Goal: Task Accomplishment & Management: Complete application form

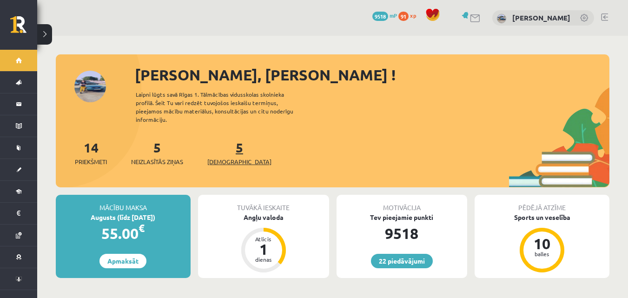
click at [225, 139] on link "5 Ieskaites" at bounding box center [239, 152] width 64 height 27
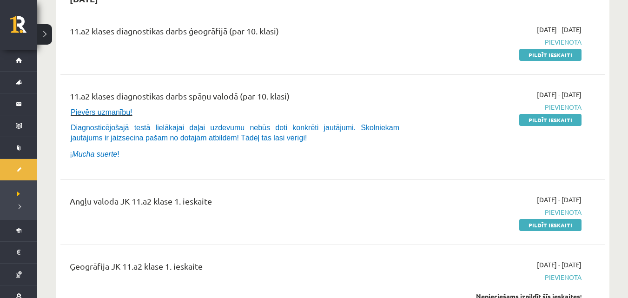
scroll to position [155, 0]
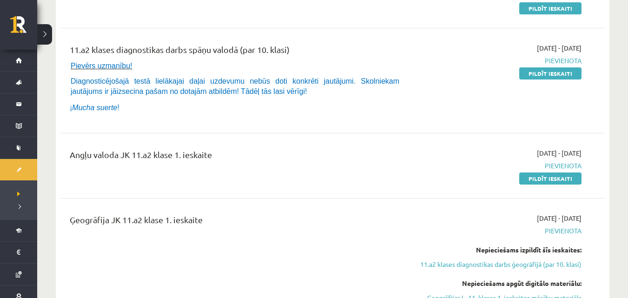
click at [541, 184] on div "Angļu valoda JK 11.a2 klase 1. ieskaite 2025-09-01 - 2025-09-15 Pievienota Pild…" at bounding box center [332, 165] width 544 height 53
click at [557, 175] on link "Pildīt ieskaiti" at bounding box center [550, 178] width 62 height 12
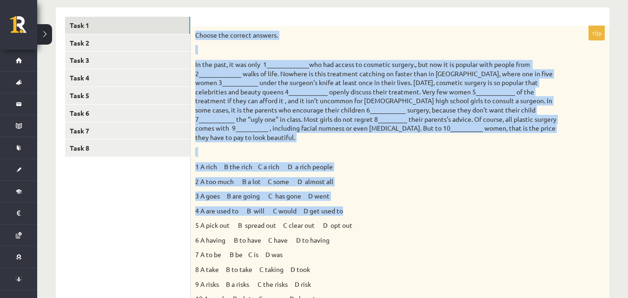
scroll to position [171, 0]
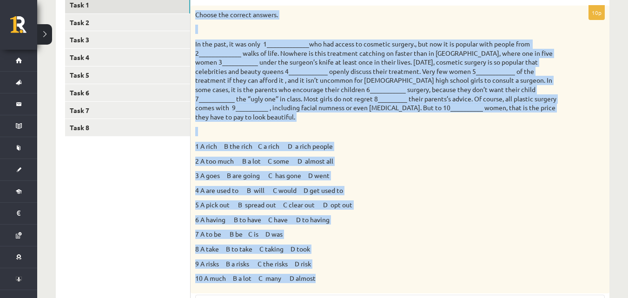
drag, startPoint x: 196, startPoint y: 60, endPoint x: 356, endPoint y: 268, distance: 262.3
click at [356, 268] on div "Choose the correct answers. 1 A rich B the rich C a rich D a rich people 2 A to…" at bounding box center [400, 150] width 419 height 288
copy div "Loremi dol sitamet consect. Ad eli sedd, ei tem inci 0_____________utl etd magn…"
click at [466, 161] on div "Choose the correct answers. 1 A rich B the rich C a rich D a rich people 2 A to…" at bounding box center [400, 150] width 419 height 288
click at [465, 161] on div "Choose the correct answers. 1 A rich B the rich C a rich D a rich people 2 A to…" at bounding box center [400, 150] width 419 height 288
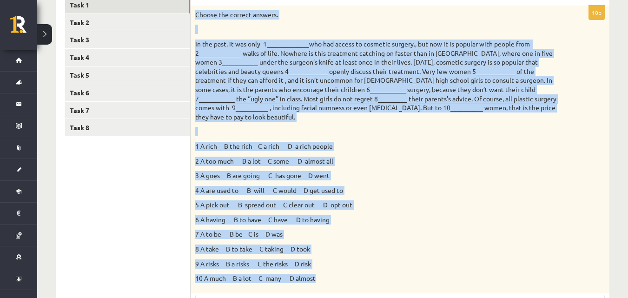
click at [429, 171] on p "3 A goes B are going C has gone D went" at bounding box center [376, 175] width 363 height 9
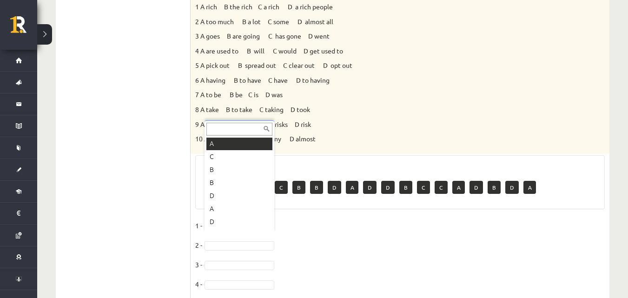
scroll to position [78, 0]
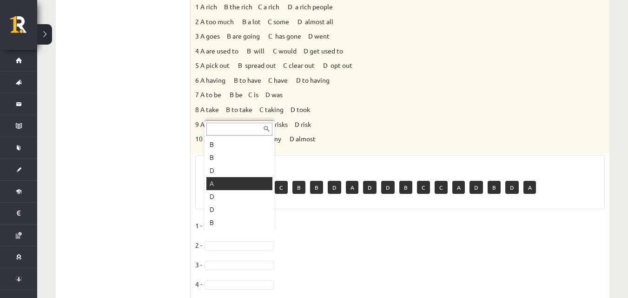
drag, startPoint x: 243, startPoint y: 187, endPoint x: 238, endPoint y: 188, distance: 4.7
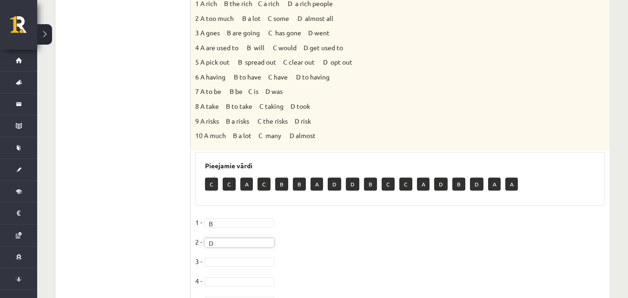
scroll to position [325, 0]
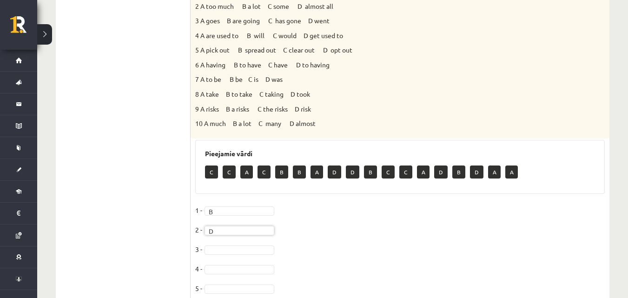
click at [223, 236] on fieldset "1 - B * 2 - D * 3 - 4 - 5 - 6 - 7 - 8 - 9 - 10 -" at bounding box center [400, 300] width 410 height 195
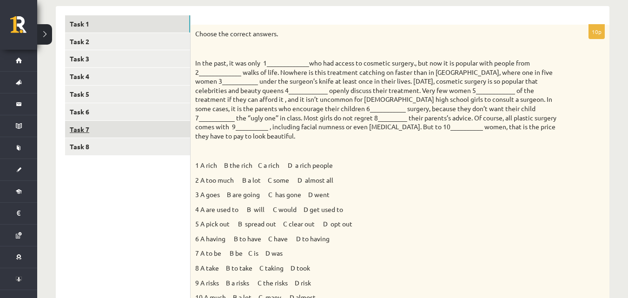
scroll to position [93, 0]
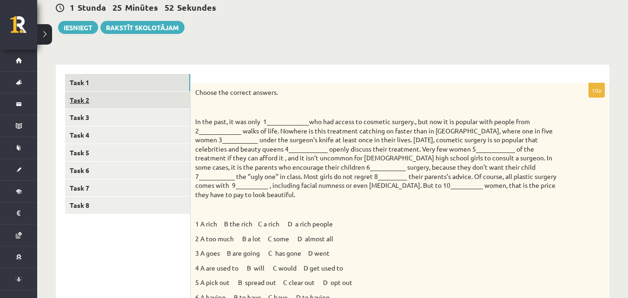
click at [153, 100] on link "Task 2" at bounding box center [127, 100] width 125 height 17
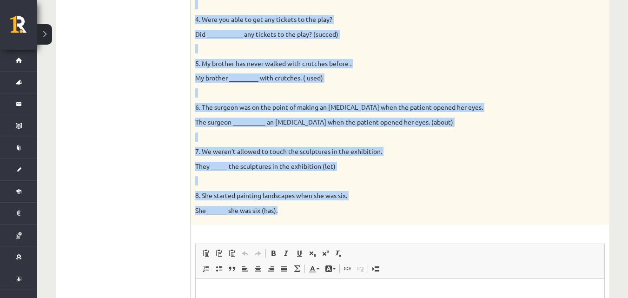
scroll to position [341, 0]
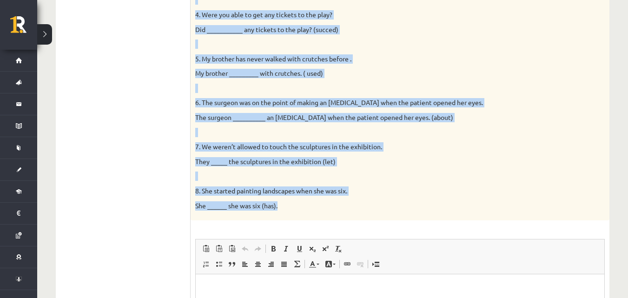
drag, startPoint x: 195, startPoint y: 122, endPoint x: 359, endPoint y: 216, distance: 189.5
click at [359, 216] on div "Complete the second sentence so that it has a similar meaning to the first sent…" at bounding box center [400, 27] width 419 height 385
copy div "Complete the second sentence so that it has a similar meaning to the first sent…"
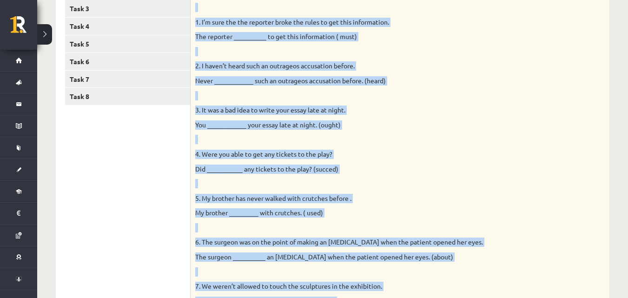
click at [432, 125] on p "You ____________ your essay late at night. (ought)" at bounding box center [376, 124] width 363 height 9
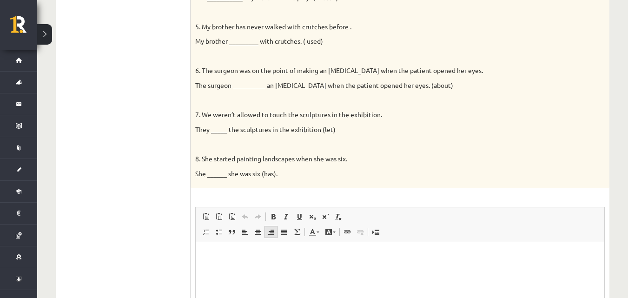
scroll to position [403, 0]
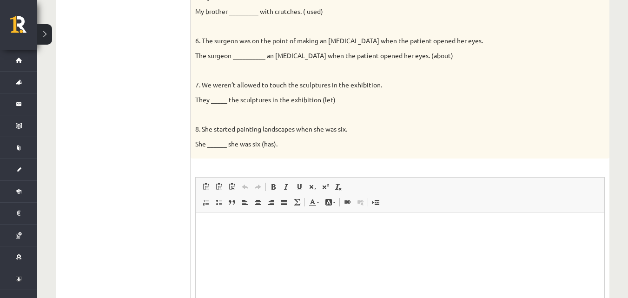
click at [257, 226] on p "Rich Text Editor, wiswyg-editor-user-answer-47024938094160" at bounding box center [400, 227] width 390 height 10
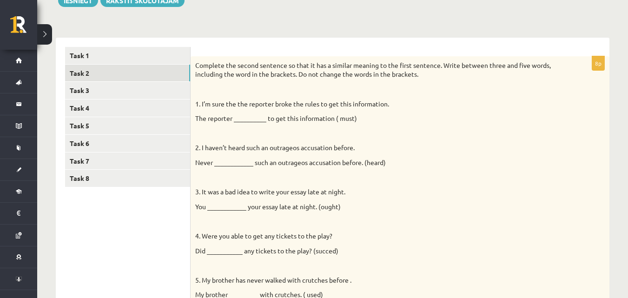
scroll to position [124, 0]
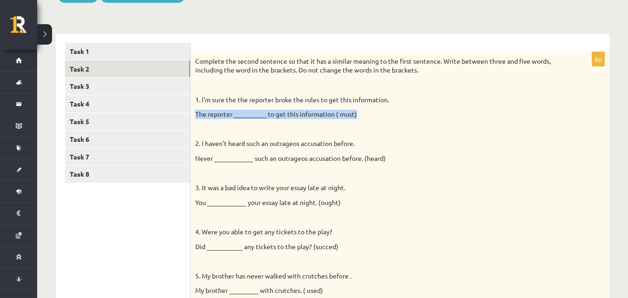
drag, startPoint x: 197, startPoint y: 114, endPoint x: 358, endPoint y: 118, distance: 161.8
click at [358, 118] on p "The reporter __________ to get this information ( must)" at bounding box center [376, 114] width 363 height 9
copy p "The reporter __________ to get this information ( must)"
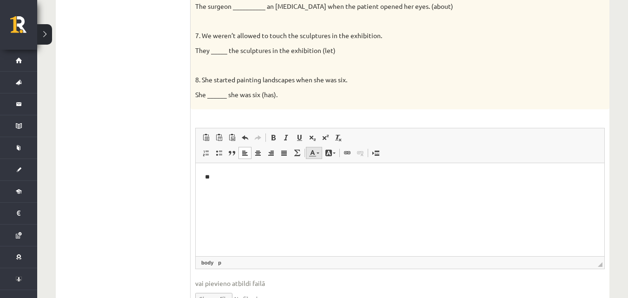
scroll to position [504, 0]
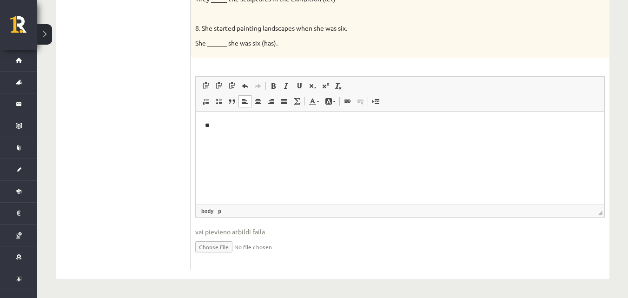
click at [263, 122] on p "**" at bounding box center [400, 126] width 390 height 10
click at [282, 128] on p "**********" at bounding box center [400, 126] width 390 height 10
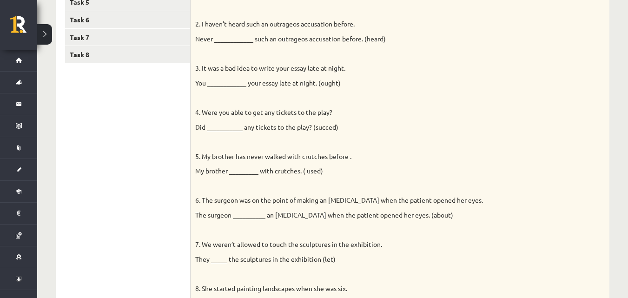
scroll to position [334, 0]
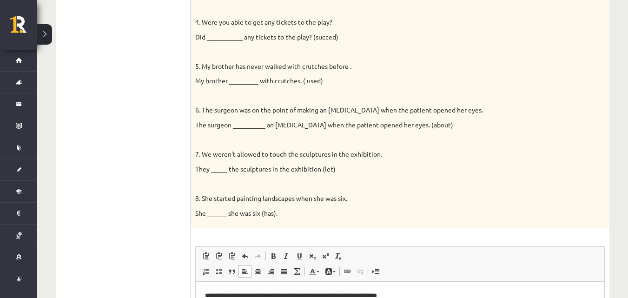
click at [398, 79] on p "My brother _________ with crutches. ( used)" at bounding box center [376, 80] width 363 height 9
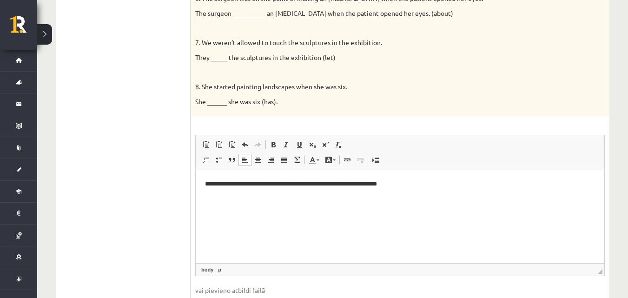
scroll to position [489, 0]
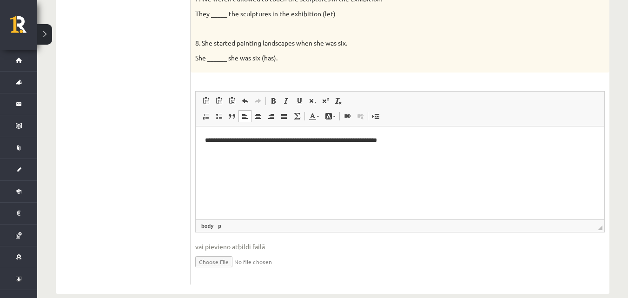
click at [436, 143] on p "**********" at bounding box center [400, 141] width 390 height 10
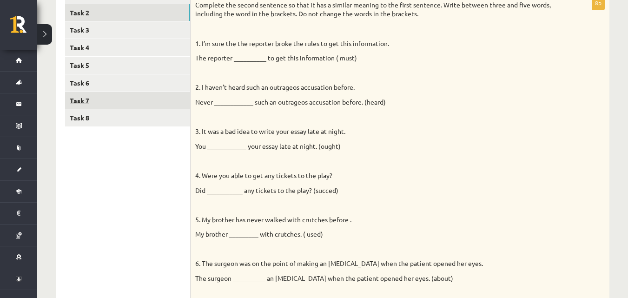
scroll to position [179, 0]
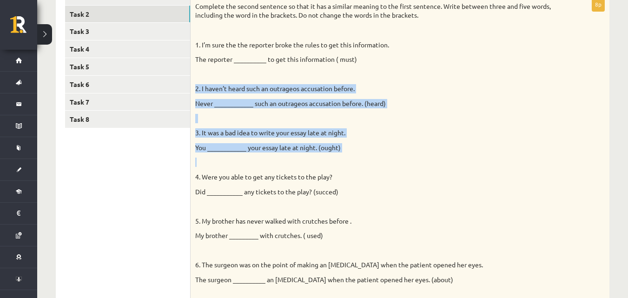
drag, startPoint x: 195, startPoint y: 89, endPoint x: 316, endPoint y: 167, distance: 143.3
click at [316, 167] on div "Complete the second sentence so that it has a similar meaning to the first sent…" at bounding box center [400, 189] width 419 height 385
click at [372, 150] on p "You ____________ your essay late at night. (ought)" at bounding box center [376, 147] width 363 height 9
click at [432, 119] on p at bounding box center [376, 118] width 363 height 9
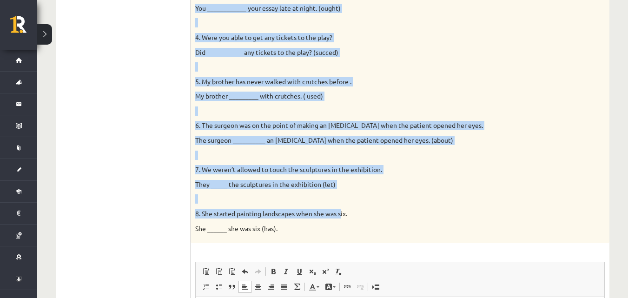
scroll to position [334, 0]
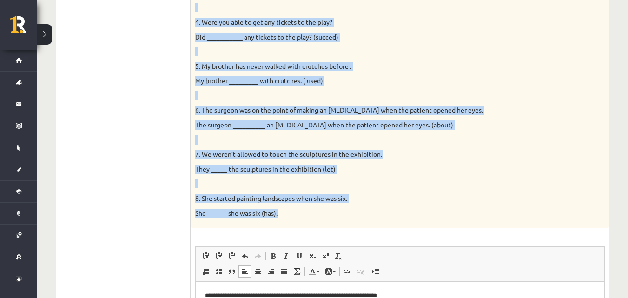
drag, startPoint x: 196, startPoint y: 91, endPoint x: 342, endPoint y: 218, distance: 193.5
click at [342, 218] on div "Complete the second sentence so that it has a similar meaning to the first sent…" at bounding box center [400, 34] width 419 height 385
copy div "1. I’m sure the the reporter broke the rules to get this information. The repor…"
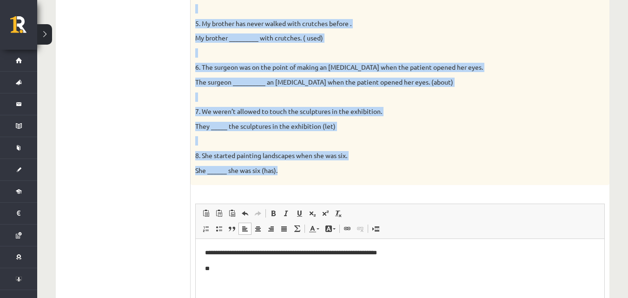
scroll to position [443, 0]
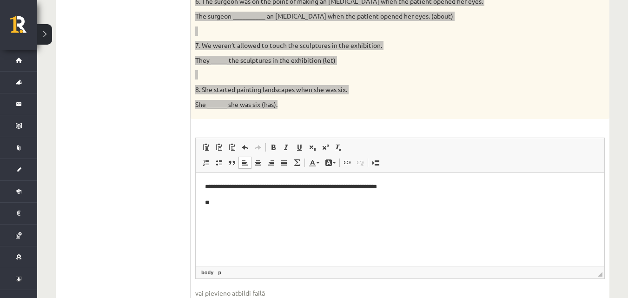
click at [365, 217] on html "**********" at bounding box center [400, 195] width 409 height 44
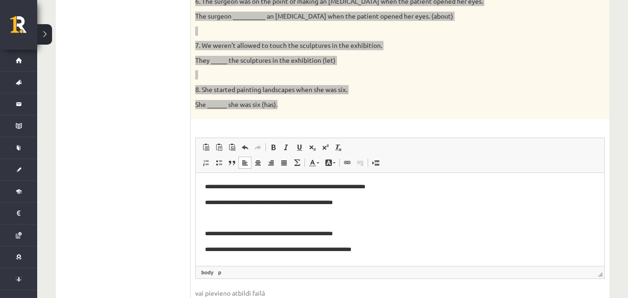
click at [276, 204] on p "**********" at bounding box center [396, 203] width 383 height 10
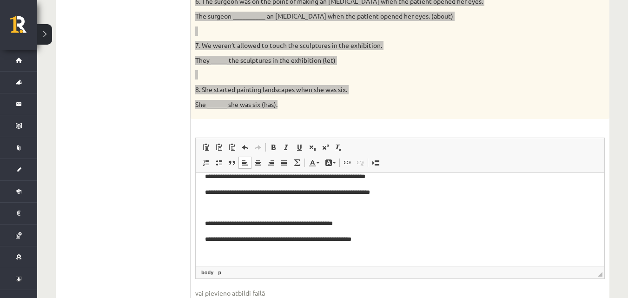
scroll to position [46, 0]
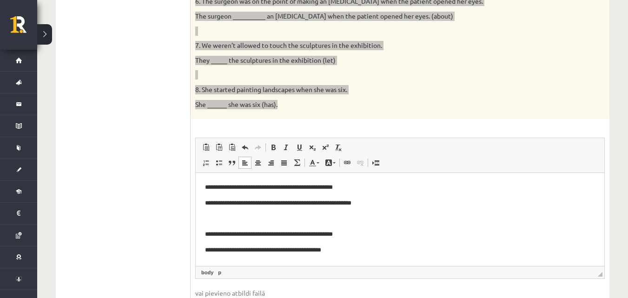
click at [263, 206] on p "**********" at bounding box center [396, 204] width 383 height 10
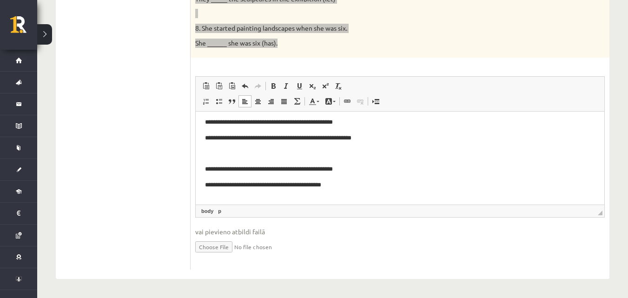
scroll to position [62, 0]
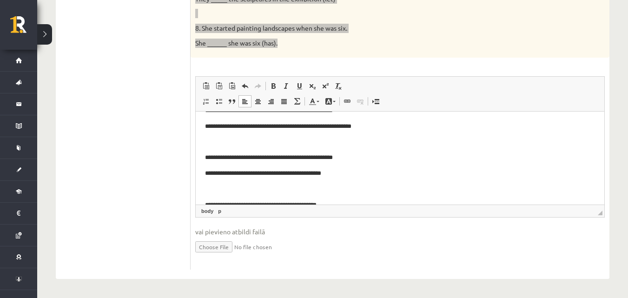
click at [258, 175] on p "**********" at bounding box center [396, 174] width 383 height 10
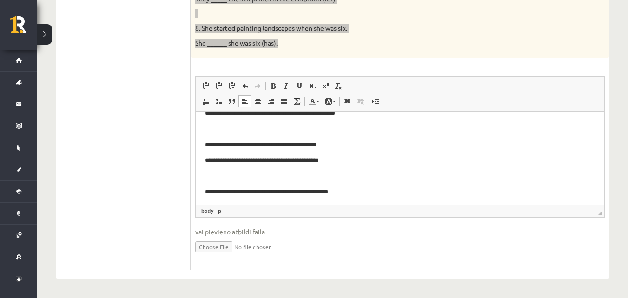
scroll to position [124, 0]
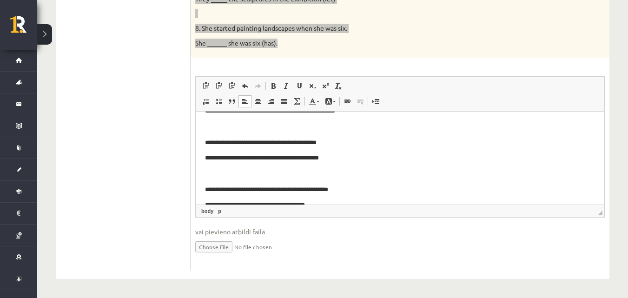
click at [253, 161] on p "**********" at bounding box center [396, 158] width 383 height 10
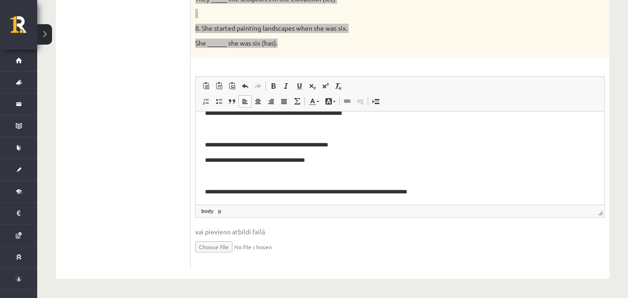
scroll to position [171, 0]
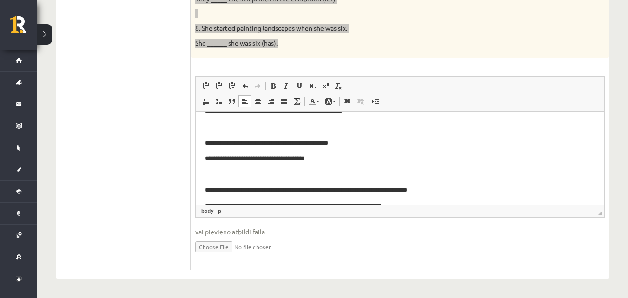
click at [266, 162] on p "**********" at bounding box center [396, 159] width 383 height 10
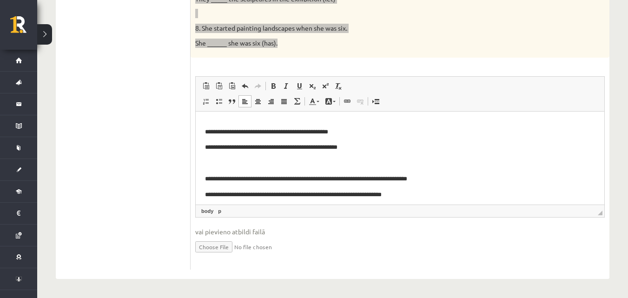
scroll to position [201, 0]
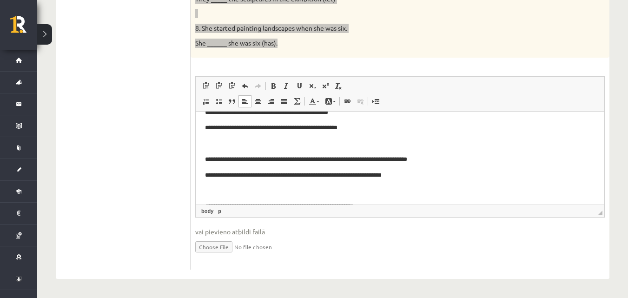
click at [279, 177] on p "**********" at bounding box center [396, 176] width 383 height 10
click at [273, 180] on p "**********" at bounding box center [396, 176] width 383 height 10
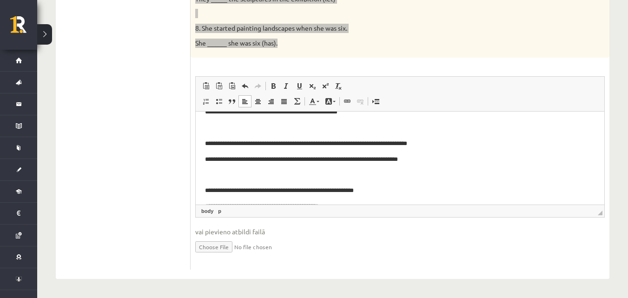
scroll to position [232, 0]
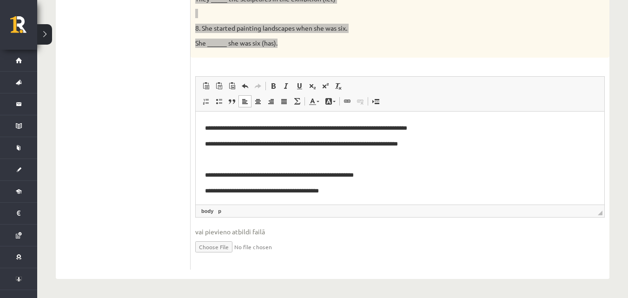
click at [238, 193] on p "**********" at bounding box center [396, 191] width 383 height 10
click at [232, 191] on p "**********" at bounding box center [396, 191] width 383 height 10
click at [233, 191] on p "**********" at bounding box center [396, 191] width 383 height 10
click at [251, 186] on p "**********" at bounding box center [396, 191] width 383 height 10
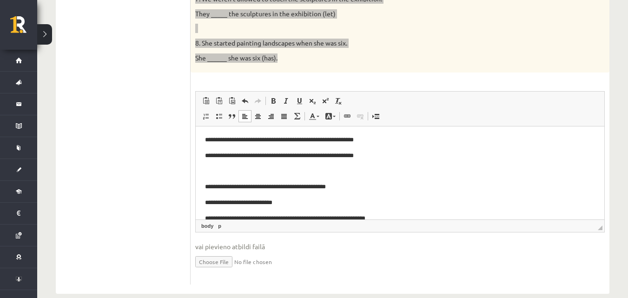
scroll to position [286, 0]
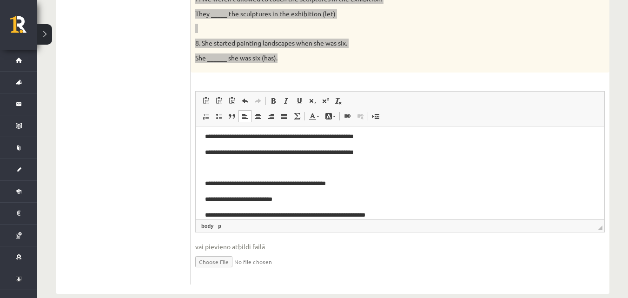
click at [239, 204] on p "**********" at bounding box center [396, 200] width 383 height 10
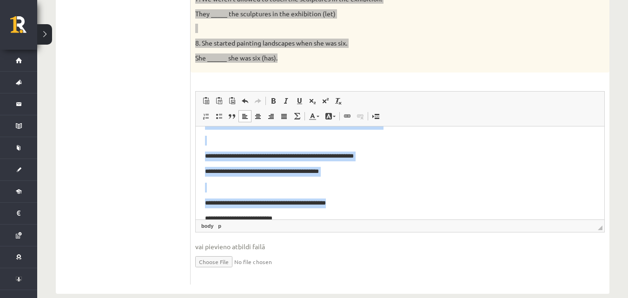
scroll to position [643, 0]
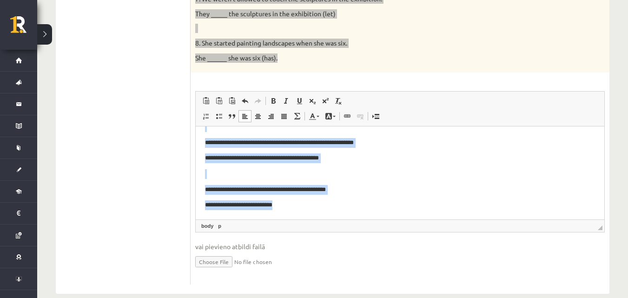
drag, startPoint x: 203, startPoint y: 154, endPoint x: 385, endPoint y: 197, distance: 187.2
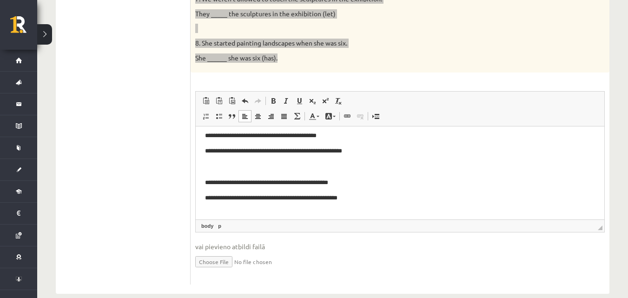
scroll to position [186, 0]
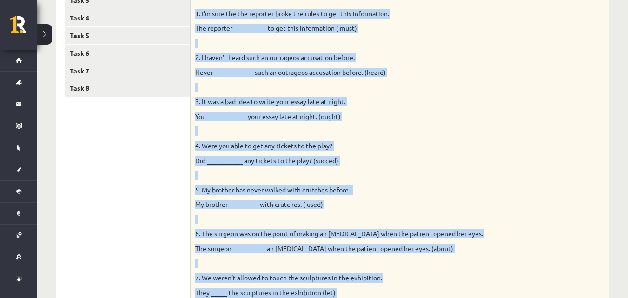
click at [364, 104] on p "3. It was a bad idea to write your essay late at night." at bounding box center [376, 101] width 363 height 9
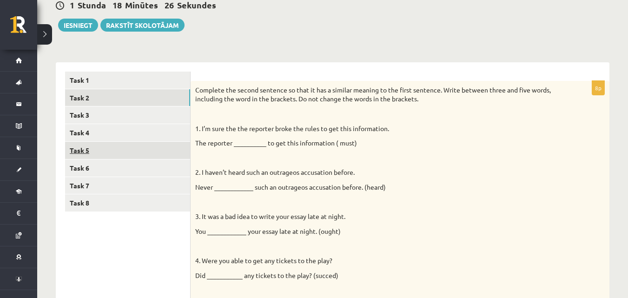
scroll to position [101, 0]
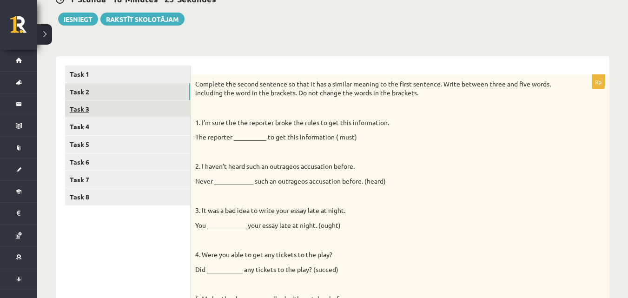
click at [80, 110] on link "Task 3" at bounding box center [127, 108] width 125 height 17
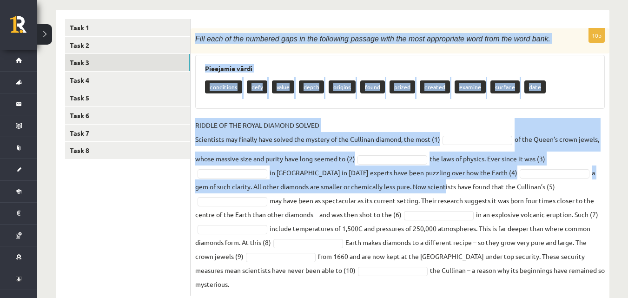
scroll to position [174, 0]
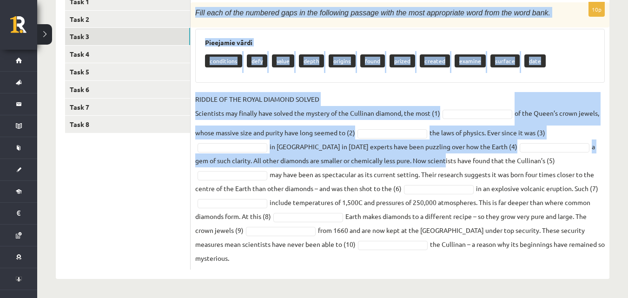
drag, startPoint x: 196, startPoint y: 39, endPoint x: 407, endPoint y: 259, distance: 305.5
click at [407, 259] on div "10p Fill each of the numbered gaps in the following passage with the most appro…" at bounding box center [400, 135] width 419 height 267
copy div "Fill each of the numbered gaps in the following passage with the most appropria…"
click at [568, 57] on div "conditions defy value depth origins found prized created examine surface date" at bounding box center [400, 62] width 390 height 22
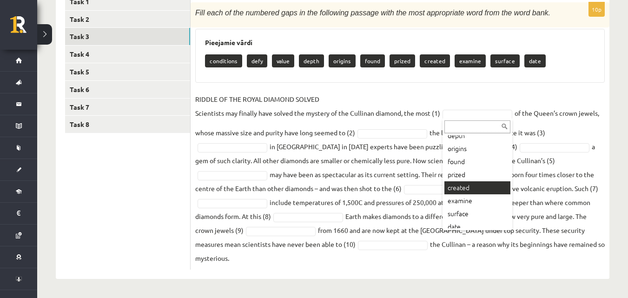
scroll to position [63, 0]
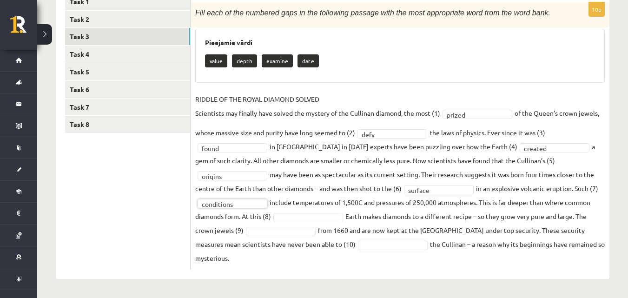
click at [318, 211] on fieldset "**********" at bounding box center [400, 178] width 410 height 173
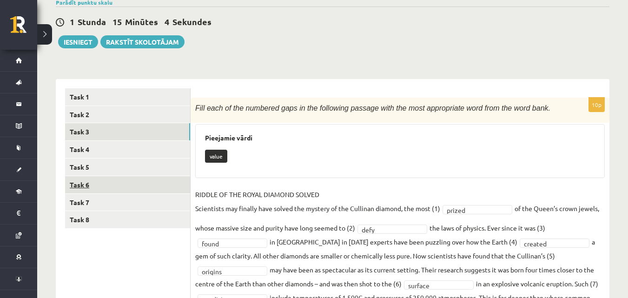
scroll to position [97, 0]
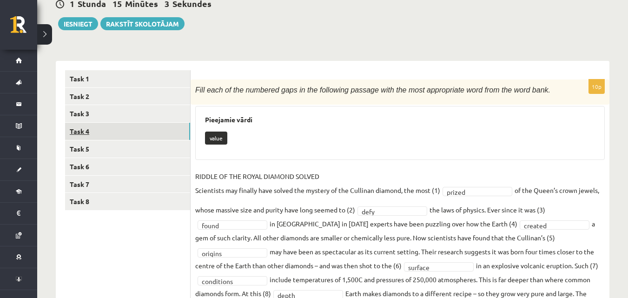
click at [163, 133] on link "Task 4" at bounding box center [127, 131] width 125 height 17
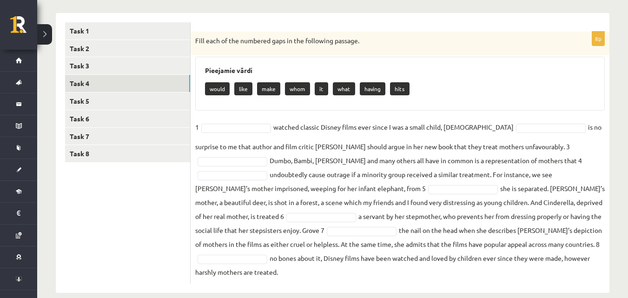
scroll to position [145, 0]
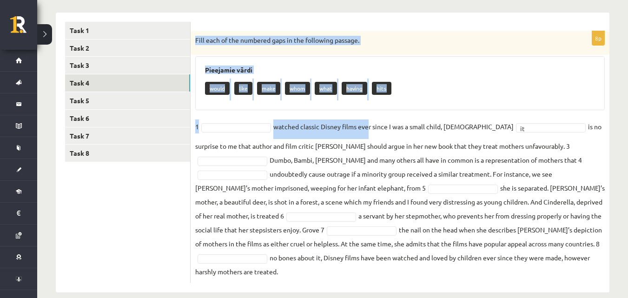
drag, startPoint x: 196, startPoint y: 39, endPoint x: 366, endPoint y: 121, distance: 189.0
click at [366, 121] on div "8p Fill each of the numbered gaps in the following passage. Pieejamie vārdi wou…" at bounding box center [400, 157] width 419 height 252
click at [531, 102] on div "Pieejamie vārdi would like make whom what having hits" at bounding box center [400, 83] width 410 height 54
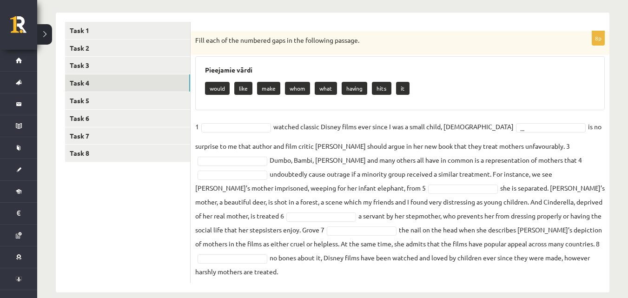
drag, startPoint x: 194, startPoint y: 39, endPoint x: 602, endPoint y: 265, distance: 466.4
click at [602, 265] on div "8p Fill each of the numbered gaps in the following passage. Pieejamie vārdi wou…" at bounding box center [400, 157] width 419 height 252
click at [602, 265] on fieldset "1 watched classic Disney films ever since I was a small child, 2 ... is no surp…" at bounding box center [400, 198] width 410 height 159
drag, startPoint x: 194, startPoint y: 40, endPoint x: 629, endPoint y: 282, distance: 498.1
click at [628, 153] on html "0 Dāvanas 9518 mP 91 xp Kristers Roberts Lagzdiņš Sākums Aktuāli Kā mācīties eS…" at bounding box center [314, 4] width 628 height 298
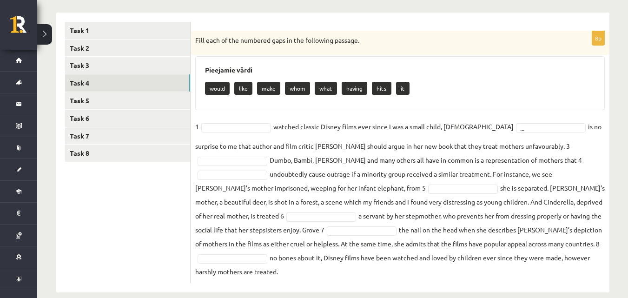
click at [503, 84] on div "would like make whom what having hits it" at bounding box center [400, 90] width 390 height 22
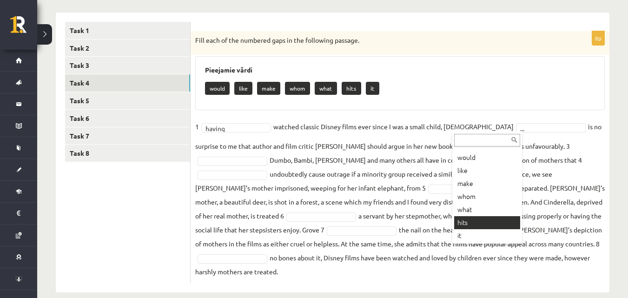
scroll to position [11, 0]
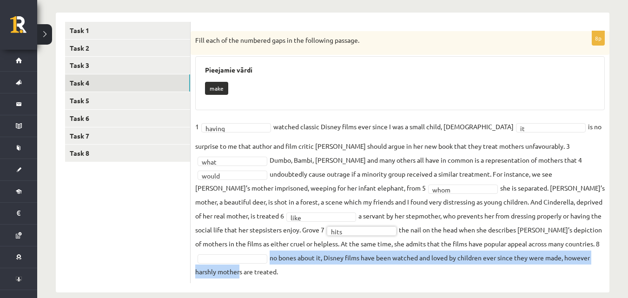
click at [562, 256] on fieldset "1 having ****** watched classic Disney films ever since I was a small child, 2 …" at bounding box center [400, 198] width 410 height 159
click at [544, 250] on fieldset "1 having ****** watched classic Disney films ever since I was a small child, 2 …" at bounding box center [400, 198] width 410 height 159
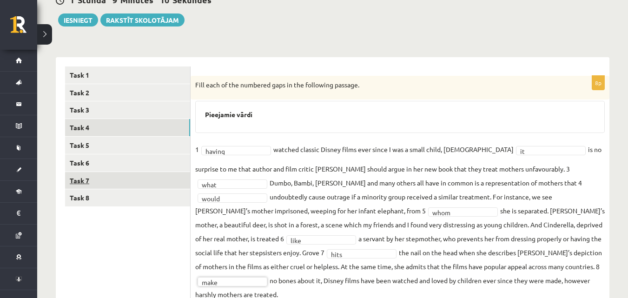
scroll to position [123, 0]
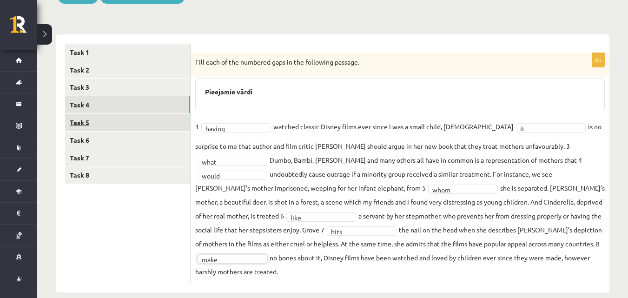
click at [152, 126] on link "Task 5" at bounding box center [127, 122] width 125 height 17
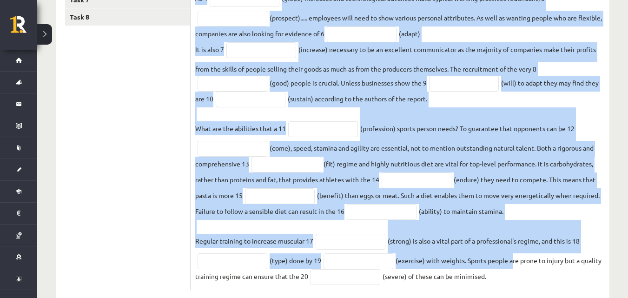
scroll to position [305, 0]
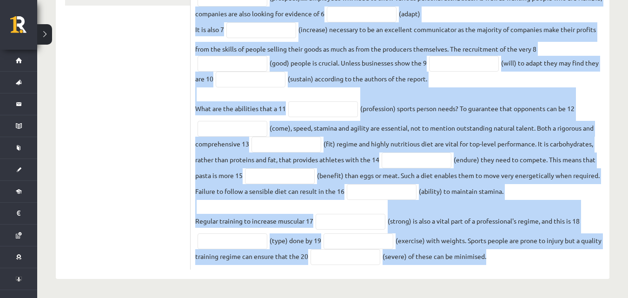
drag, startPoint x: 195, startPoint y: 61, endPoint x: 513, endPoint y: 259, distance: 373.8
click at [513, 259] on div "20p Use the word in brackets to form a word that fits the gap. The economy of t…" at bounding box center [400, 72] width 419 height 395
copy div "Use the word in brackets to form a word that fits the gap. The economy of the 2…"
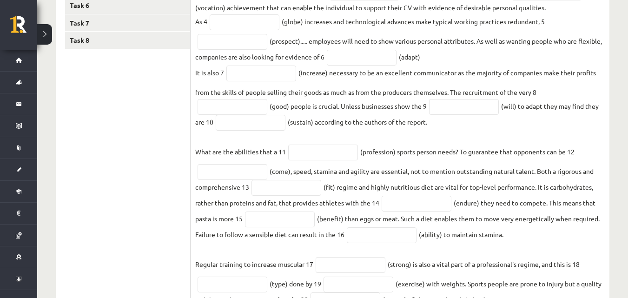
click at [162, 160] on ul "Task 1 Task 2 Task 3 Task 4 Task 5 Task 6 Task 7 Task 8" at bounding box center [128, 111] width 126 height 405
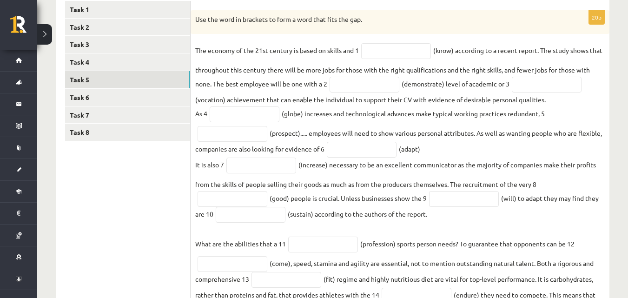
scroll to position [165, 0]
click at [370, 56] on input "text" at bounding box center [396, 52] width 70 height 16
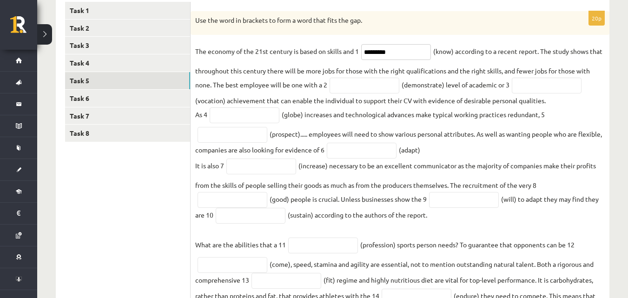
type input "*********"
click at [385, 83] on input "text" at bounding box center [365, 86] width 70 height 16
type input "**********"
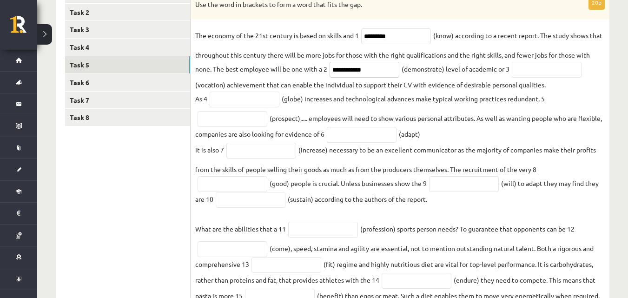
scroll to position [196, 0]
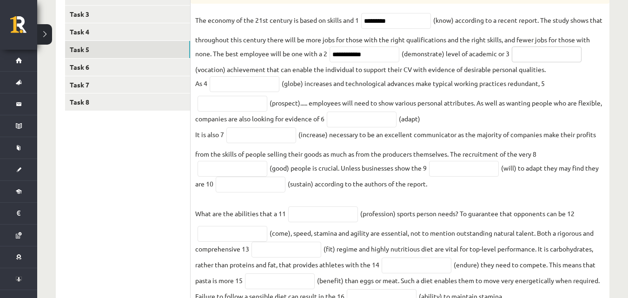
click at [533, 51] on input "text" at bounding box center [547, 54] width 70 height 16
type input "**********"
click at [258, 85] on input "text" at bounding box center [245, 84] width 70 height 16
type input "**********"
drag, startPoint x: 251, startPoint y: 107, endPoint x: 251, endPoint y: 112, distance: 5.1
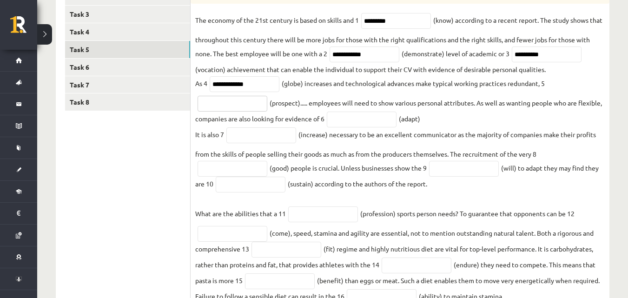
click at [251, 107] on input "text" at bounding box center [233, 104] width 70 height 16
type input "**********"
click at [372, 127] on input "text" at bounding box center [362, 120] width 70 height 16
type input "**********"
click at [256, 139] on input "text" at bounding box center [261, 135] width 70 height 16
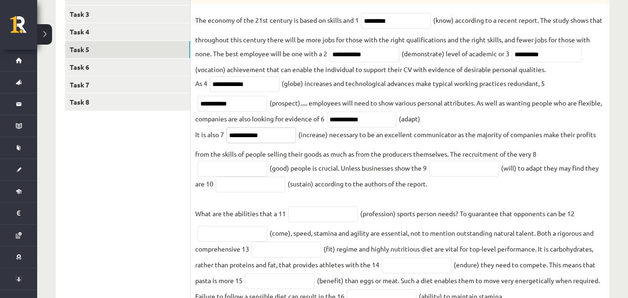
type input "**********"
click at [251, 175] on input "text" at bounding box center [233, 169] width 70 height 16
type input "****"
click at [461, 175] on input "text" at bounding box center [464, 169] width 70 height 16
type input "**********"
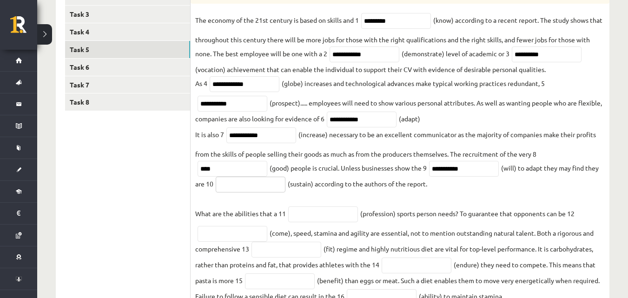
click at [272, 188] on input "text" at bounding box center [251, 185] width 70 height 16
type input "**********"
click at [305, 218] on input "text" at bounding box center [323, 214] width 70 height 16
type input "**********"
click at [258, 240] on input "text" at bounding box center [233, 234] width 70 height 16
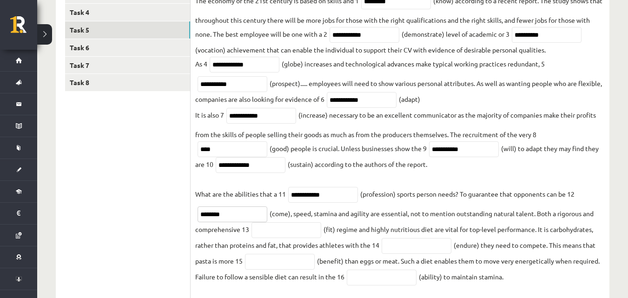
scroll to position [227, 0]
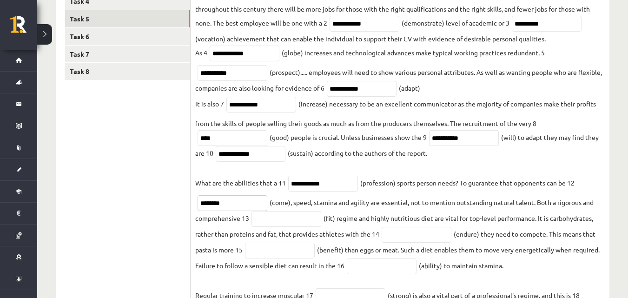
type input "********"
click at [291, 227] on input "text" at bounding box center [287, 219] width 70 height 16
type input "*******"
click at [421, 241] on input "text" at bounding box center [417, 235] width 70 height 16
type input "*********"
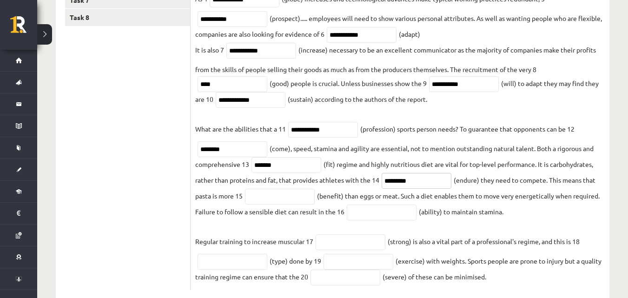
scroll to position [289, 0]
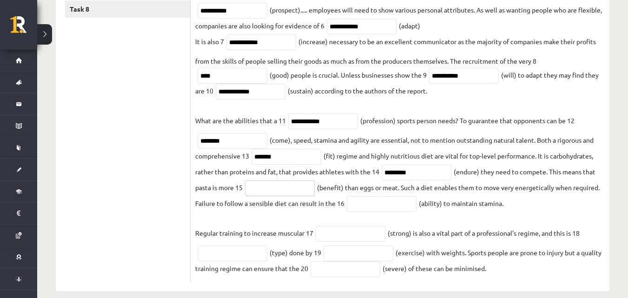
click at [272, 193] on input "text" at bounding box center [280, 188] width 70 height 16
type input "**********"
click at [395, 212] on input "text" at bounding box center [382, 204] width 70 height 16
type input "*********"
click at [345, 238] on input "text" at bounding box center [351, 234] width 70 height 16
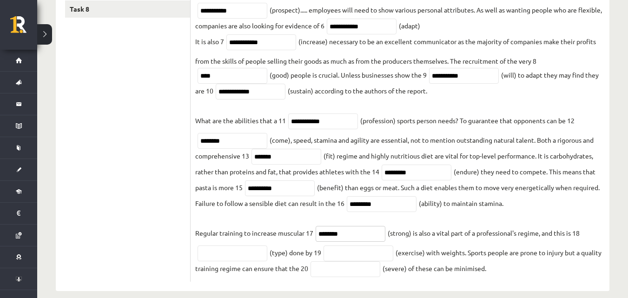
type input "********"
click at [245, 251] on input "text" at bounding box center [233, 253] width 70 height 16
type input "*********"
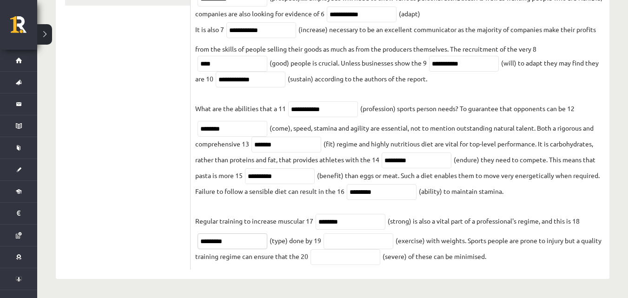
scroll to position [305, 0]
click at [359, 243] on input "text" at bounding box center [359, 241] width 70 height 16
type input "**********"
click at [332, 257] on input "text" at bounding box center [346, 257] width 70 height 16
type input "********"
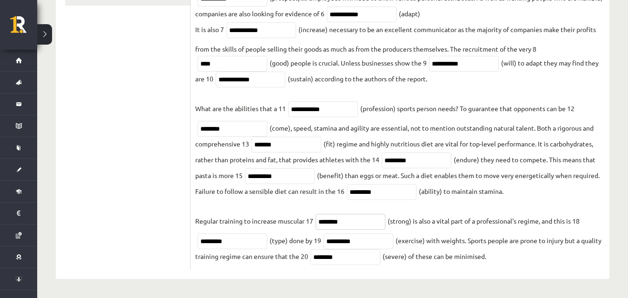
click at [360, 222] on input "********" at bounding box center [351, 222] width 70 height 16
type input "*"
paste input "********"
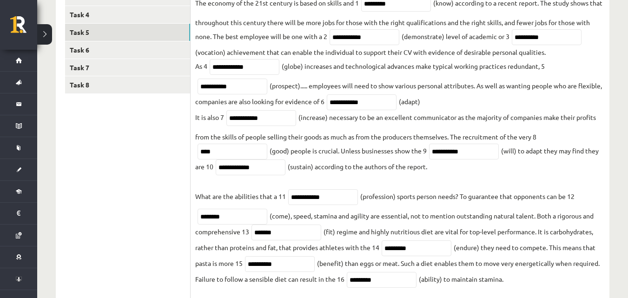
scroll to position [212, 0]
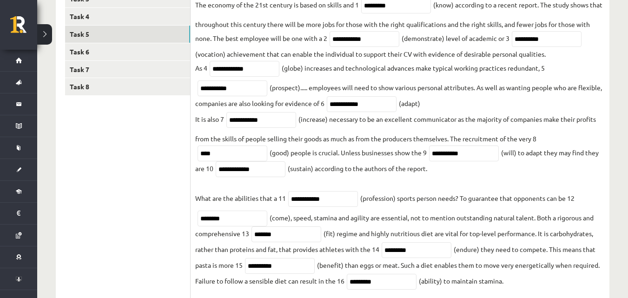
type input "********"
click at [155, 46] on link "Task 6" at bounding box center [127, 51] width 125 height 17
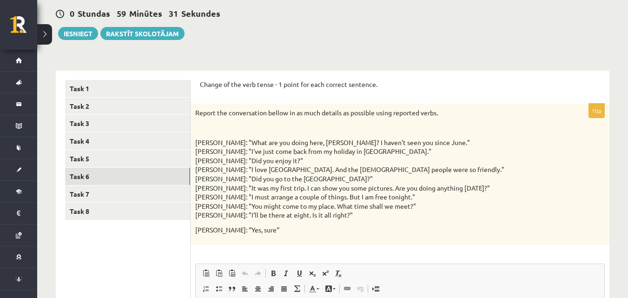
scroll to position [105, 0]
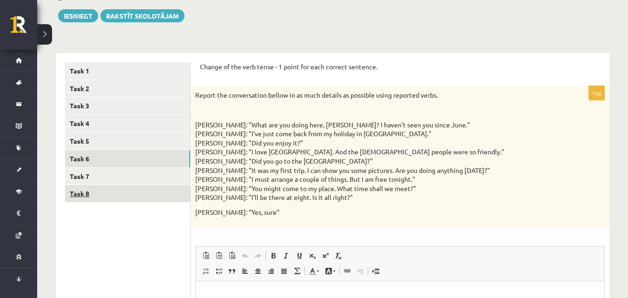
click at [126, 193] on link "Task 8" at bounding box center [127, 193] width 125 height 17
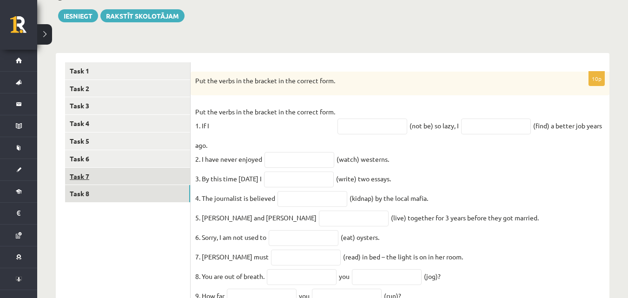
click at [152, 175] on link "Task 7" at bounding box center [127, 176] width 125 height 17
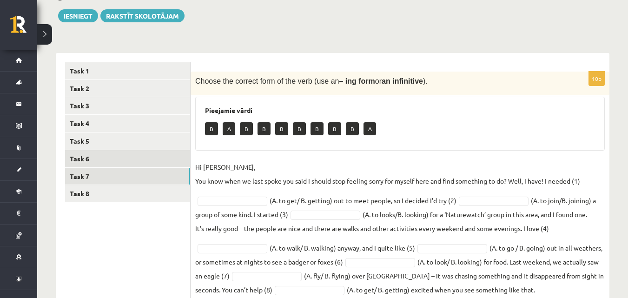
click at [157, 164] on link "Task 6" at bounding box center [127, 158] width 125 height 17
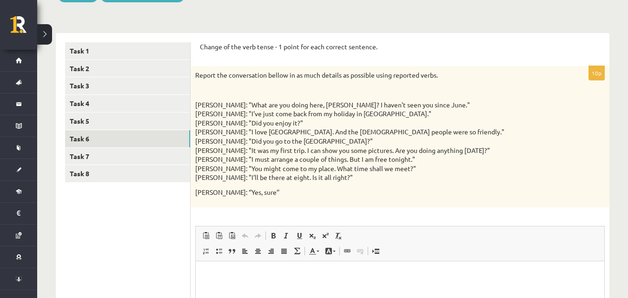
scroll to position [136, 0]
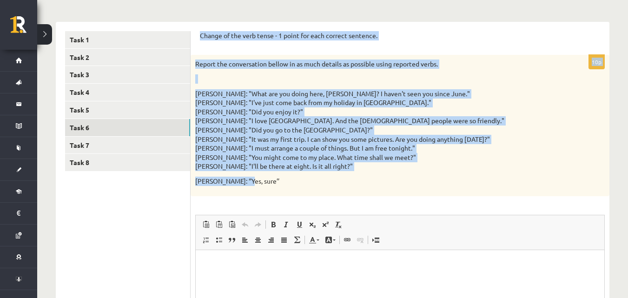
drag, startPoint x: 199, startPoint y: 36, endPoint x: 310, endPoint y: 174, distance: 177.0
click at [310, 174] on div "Change of the verb tense - 1 point for each correct sentence. 10p Report the co…" at bounding box center [400, 220] width 419 height 396
copy form "Change of the verb tense - 1 point for each correct sentence. 10p Report the co…"
click at [498, 134] on p "Mike: "What are you doing here, Liz? I haven't seen you since June." Liz: "I've…" at bounding box center [376, 130] width 363 height 82
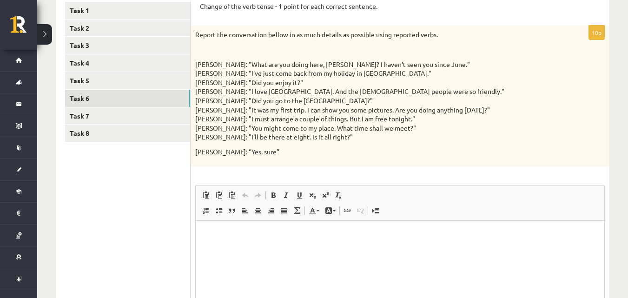
scroll to position [167, 0]
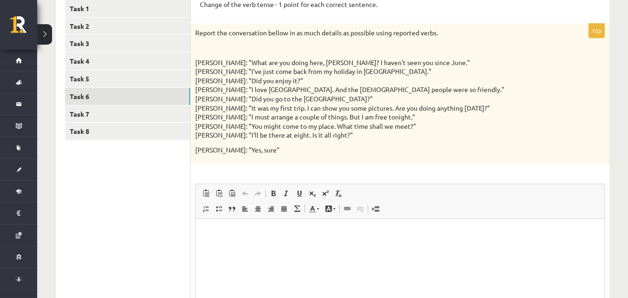
click at [276, 239] on html at bounding box center [400, 233] width 409 height 28
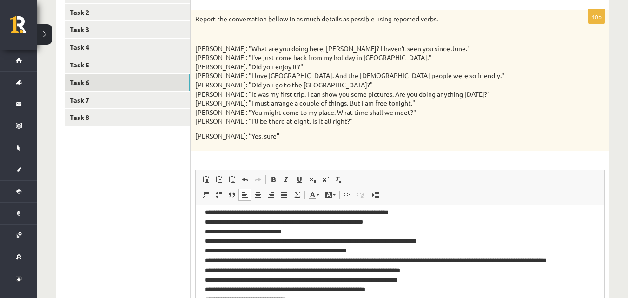
scroll to position [0, 0]
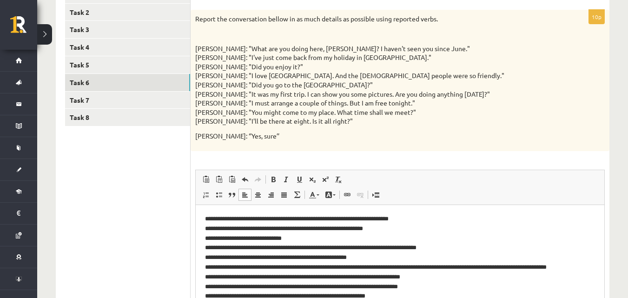
click at [393, 228] on p "**********" at bounding box center [396, 267] width 383 height 106
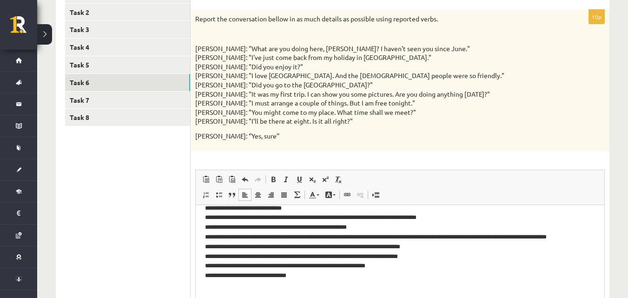
scroll to position [32, 0]
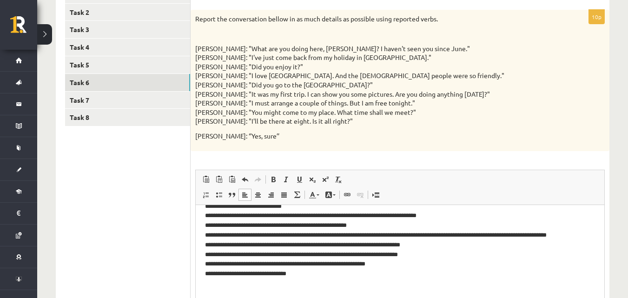
click at [411, 233] on p "**********" at bounding box center [396, 235] width 383 height 106
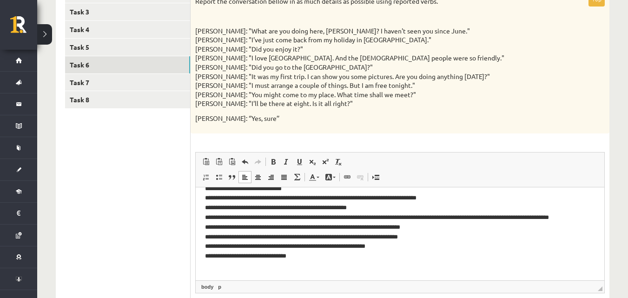
scroll to position [212, 0]
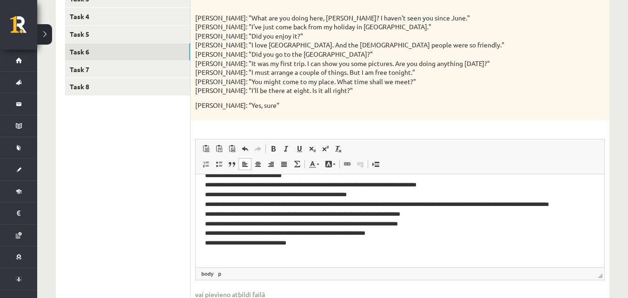
click at [444, 201] on p "**********" at bounding box center [396, 204] width 383 height 106
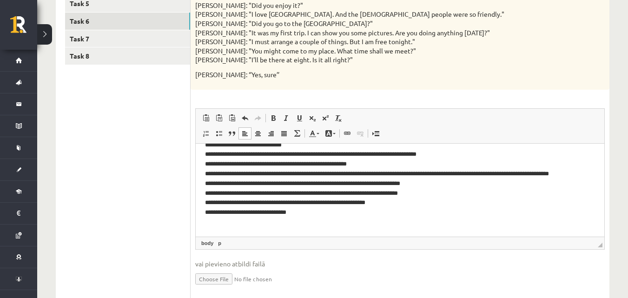
scroll to position [243, 0]
click at [296, 213] on p "**********" at bounding box center [396, 173] width 383 height 106
click at [299, 214] on p "**********" at bounding box center [396, 173] width 383 height 106
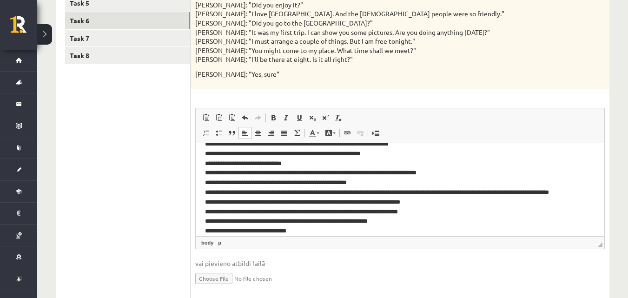
scroll to position [0, 0]
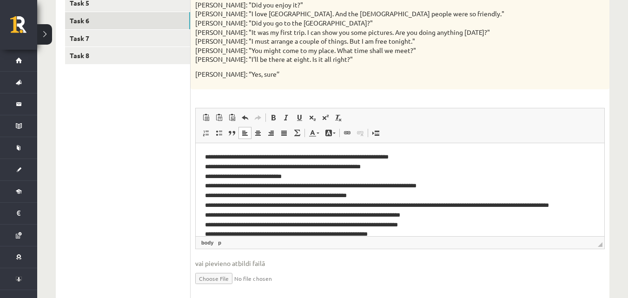
click at [365, 157] on p "**********" at bounding box center [396, 205] width 383 height 106
click at [426, 157] on p "**********" at bounding box center [396, 205] width 383 height 106
click at [380, 199] on p "**********" at bounding box center [396, 205] width 383 height 106
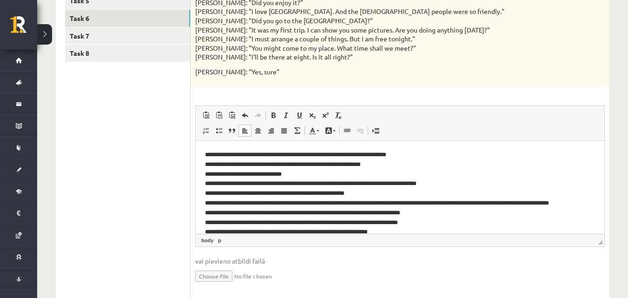
scroll to position [228, 0]
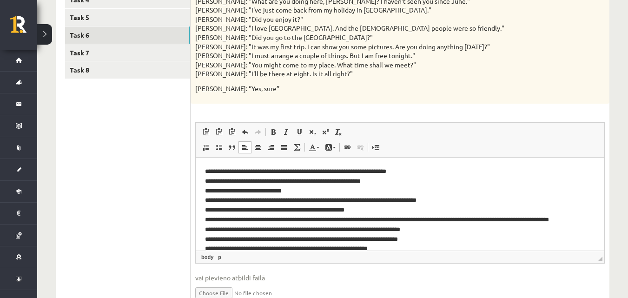
click at [365, 181] on p "**********" at bounding box center [396, 219] width 383 height 106
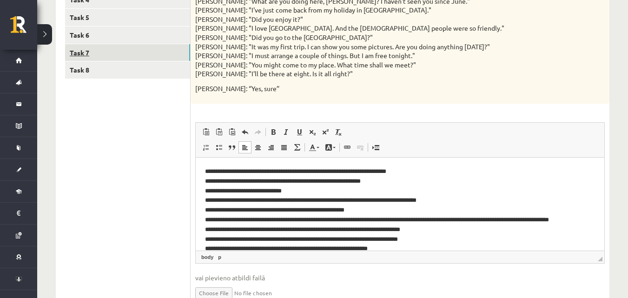
click at [107, 54] on link "Task 7" at bounding box center [127, 52] width 125 height 17
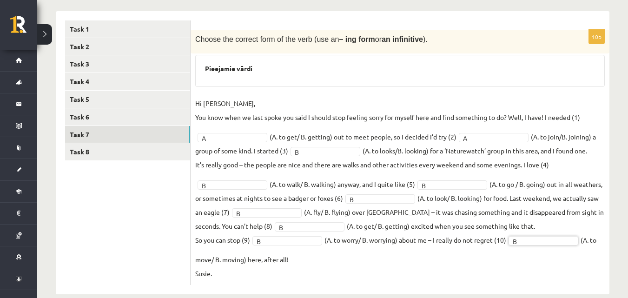
scroll to position [131, 0]
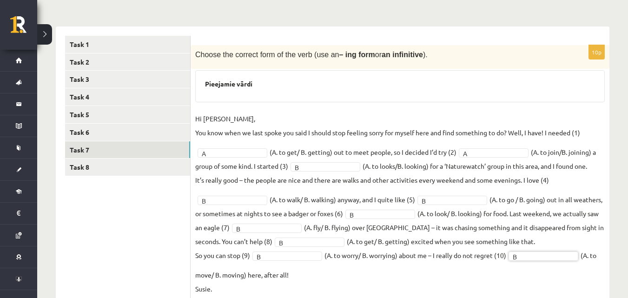
click at [194, 122] on div "10p Choose the correct form of the verb (use an – ing form or an infinitive ). …" at bounding box center [400, 172] width 419 height 255
click at [197, 120] on p "Hi Caroline, You know when we last spoke you said I should stop feeling sorry f…" at bounding box center [387, 126] width 385 height 28
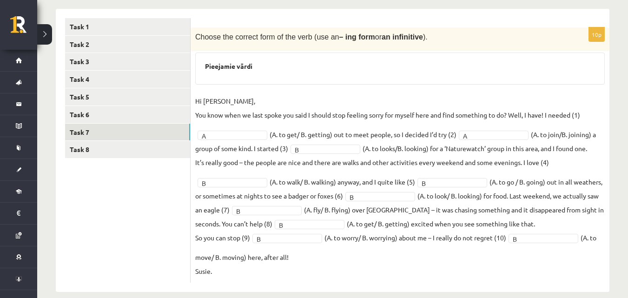
scroll to position [162, 0]
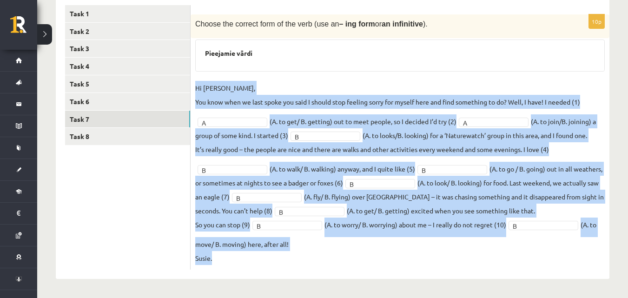
drag, startPoint x: 198, startPoint y: 119, endPoint x: 433, endPoint y: 272, distance: 281.3
click at [433, 272] on div "10p Choose the correct form of the verb (use an – ing form or an infinitive ). …" at bounding box center [400, 137] width 419 height 283
copy fieldset "Hi Caroline, You know when we last spoke you said I should stop feeling sorry f…"
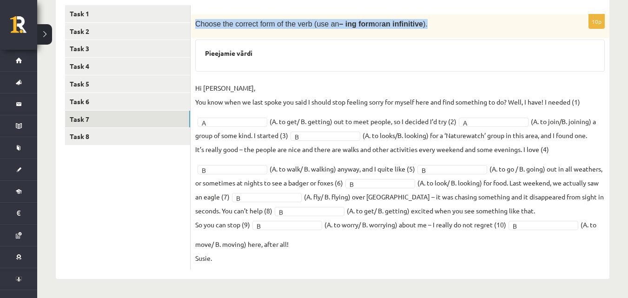
drag, startPoint x: 199, startPoint y: 21, endPoint x: 411, endPoint y: 20, distance: 212.5
click at [414, 18] on div "Choose the correct form of the verb (use an – ing form or an infinitive )." at bounding box center [400, 26] width 419 height 24
copy span "Choose the correct form of the verb (use an – ing form or an infinitive )."
click at [142, 133] on link "Task 8" at bounding box center [127, 136] width 125 height 17
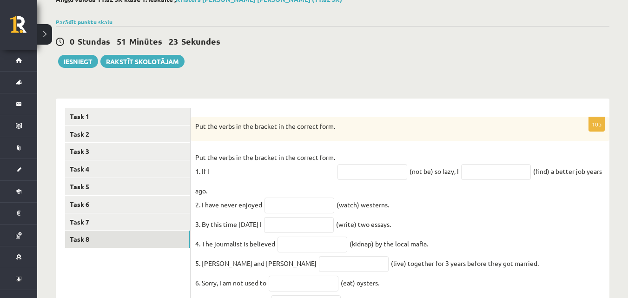
scroll to position [116, 0]
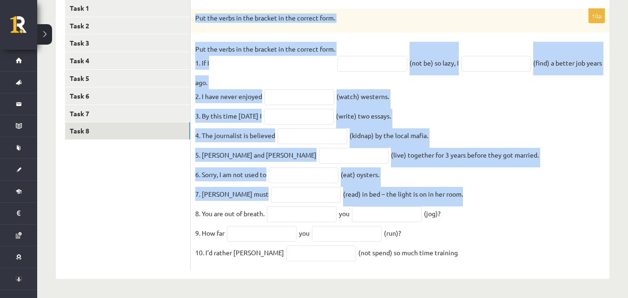
drag, startPoint x: 224, startPoint y: 86, endPoint x: 438, endPoint y: 214, distance: 249.0
click at [436, 213] on div "10p Put the verbs in the bracket in the correct form. Put the verbs in the brac…" at bounding box center [400, 139] width 419 height 261
click at [468, 206] on fieldset "Put the verbs in the bracket in the correct form. 1. If I (not be) so lazy, I (…" at bounding box center [400, 153] width 410 height 223
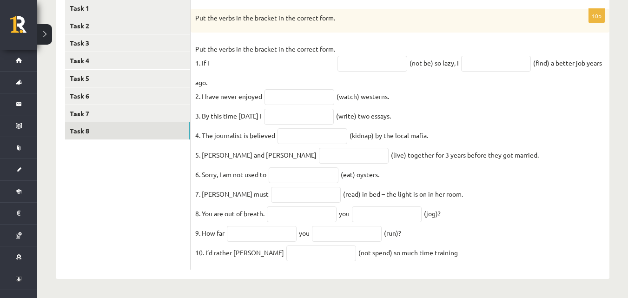
drag, startPoint x: 196, startPoint y: 9, endPoint x: 502, endPoint y: 252, distance: 390.8
click at [502, 252] on div "10p Put the verbs in the bracket in the correct form. Put the verbs in the brac…" at bounding box center [400, 139] width 419 height 261
copy div "Put the verbs in the bracket in the correct form. Put the verbs in the bracket …"
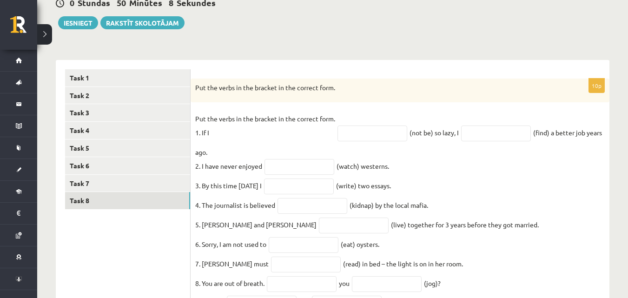
scroll to position [83, 0]
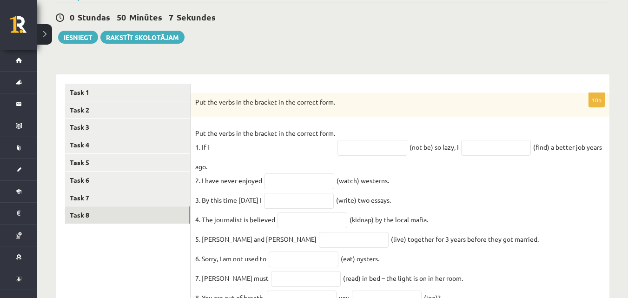
click at [418, 96] on div "Put the verbs in the bracket in the correct form." at bounding box center [400, 105] width 419 height 24
click at [378, 149] on input "text" at bounding box center [373, 148] width 70 height 16
click at [411, 85] on form "10p Put the verbs in the bracket in the correct form. Put the verbs in the brac…" at bounding box center [400, 219] width 400 height 271
click at [357, 146] on input "text" at bounding box center [373, 148] width 70 height 16
type input "**********"
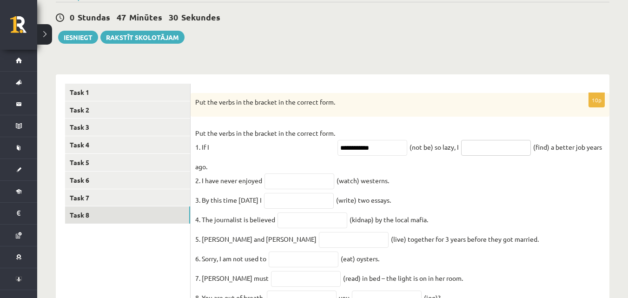
click at [481, 141] on input "text" at bounding box center [496, 148] width 70 height 16
type input "**********"
click at [294, 182] on input "text" at bounding box center [300, 181] width 70 height 16
type input "********"
click at [319, 200] on input "text" at bounding box center [299, 201] width 70 height 16
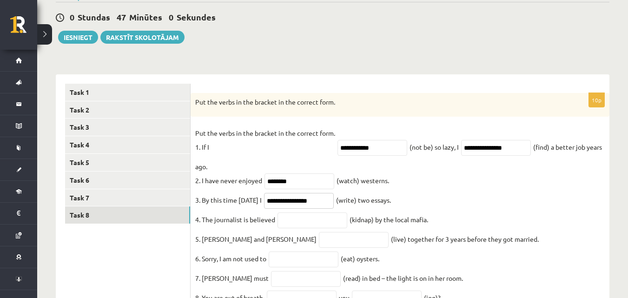
type input "**********"
click at [324, 223] on input "text" at bounding box center [313, 220] width 70 height 16
type input "**********"
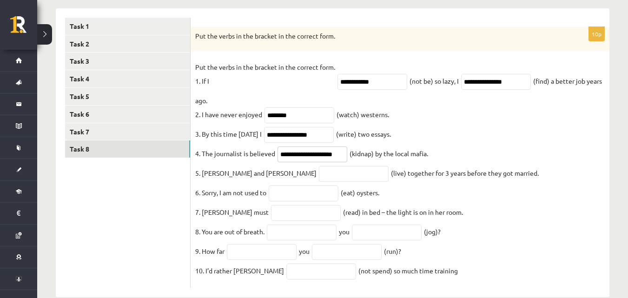
scroll to position [161, 0]
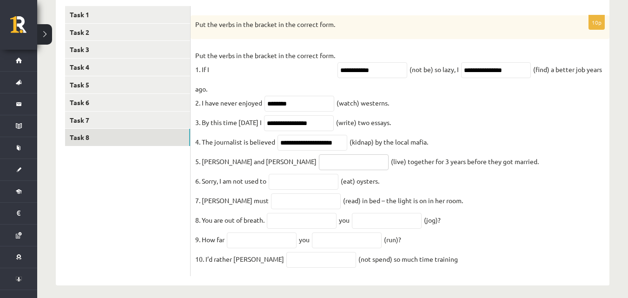
click at [319, 170] on input "text" at bounding box center [354, 162] width 70 height 16
click at [319, 170] on input "**********" at bounding box center [354, 162] width 70 height 16
type input "*********"
click at [313, 189] on input "text" at bounding box center [304, 182] width 70 height 16
type input "******"
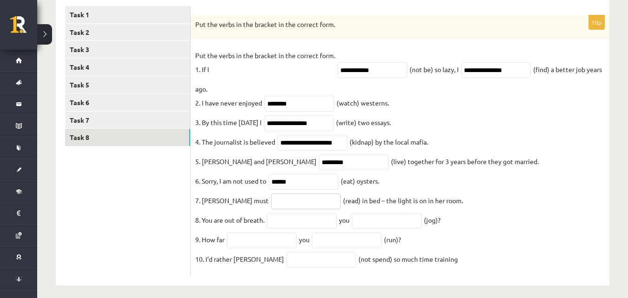
click at [286, 209] on input "text" at bounding box center [306, 201] width 70 height 16
type input "**********"
click at [311, 227] on input "text" at bounding box center [302, 221] width 70 height 16
type input "****"
click at [378, 228] on input "text" at bounding box center [387, 221] width 70 height 16
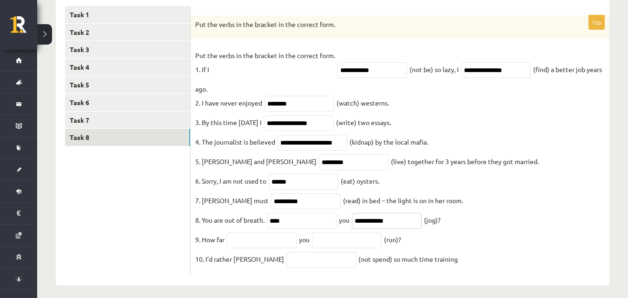
type input "**********"
click at [273, 256] on fieldset "**********" at bounding box center [400, 159] width 410 height 223
click at [271, 248] on input "text" at bounding box center [262, 240] width 70 height 16
type input "****"
click at [367, 248] on input "text" at bounding box center [347, 240] width 70 height 16
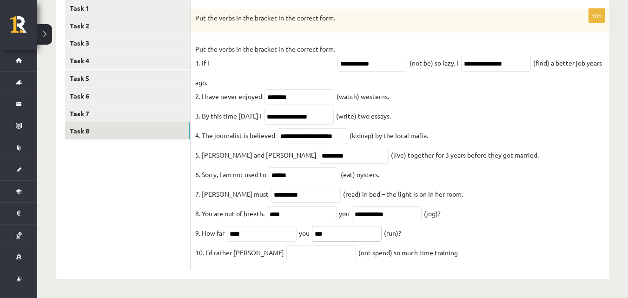
scroll to position [176, 0]
type input "***"
click at [312, 256] on input "text" at bounding box center [321, 253] width 70 height 16
type input "**********"
click at [170, 96] on link "Task 6" at bounding box center [127, 95] width 125 height 17
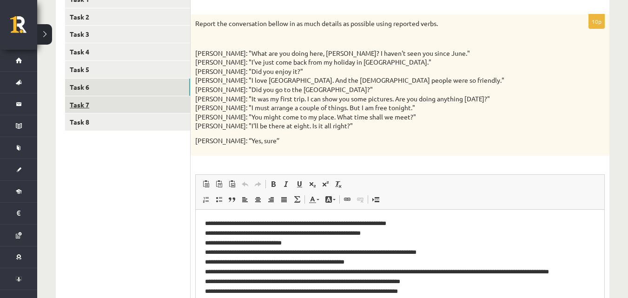
scroll to position [0, 0]
click at [168, 109] on link "Task 7" at bounding box center [127, 104] width 125 height 17
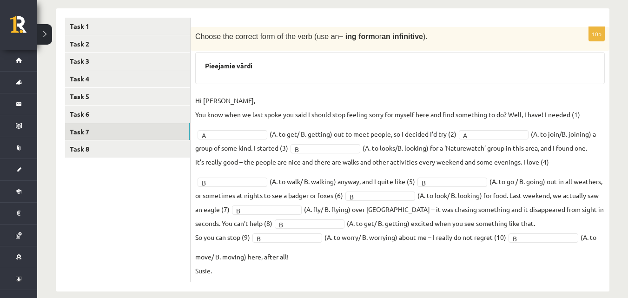
scroll to position [162, 0]
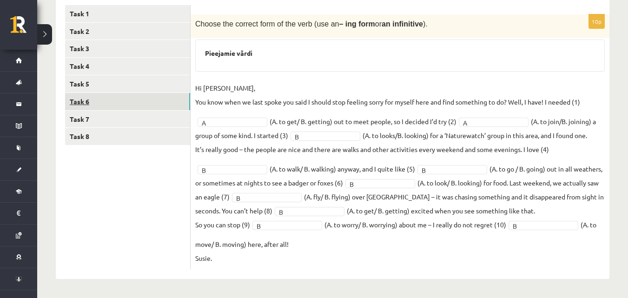
click at [135, 101] on link "Task 6" at bounding box center [127, 101] width 125 height 17
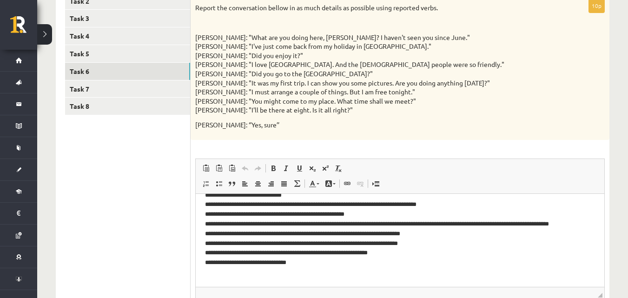
scroll to position [182, 0]
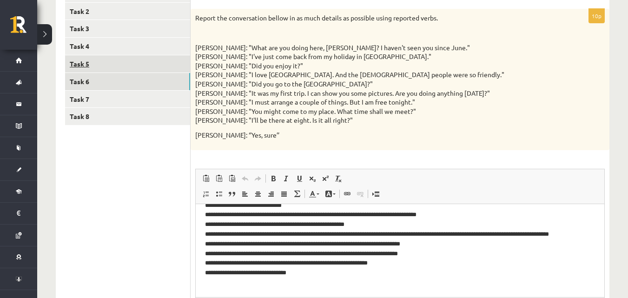
click at [139, 66] on link "Task 5" at bounding box center [127, 63] width 125 height 17
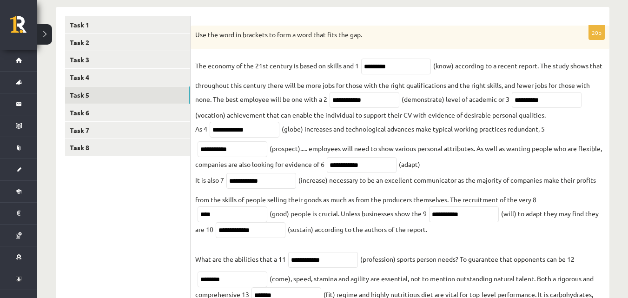
scroll to position [150, 0]
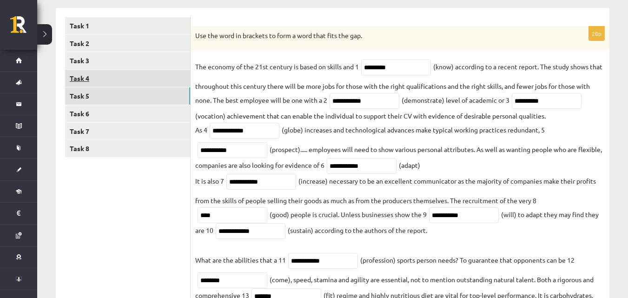
click at [69, 84] on link "Task 4" at bounding box center [127, 78] width 125 height 17
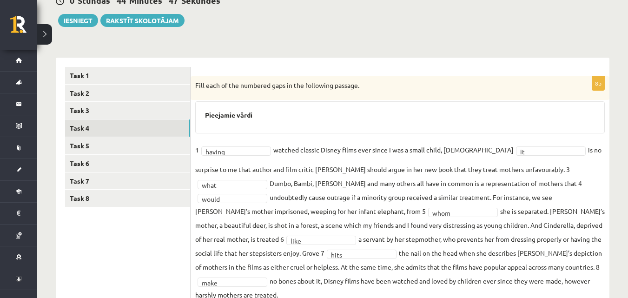
scroll to position [77, 0]
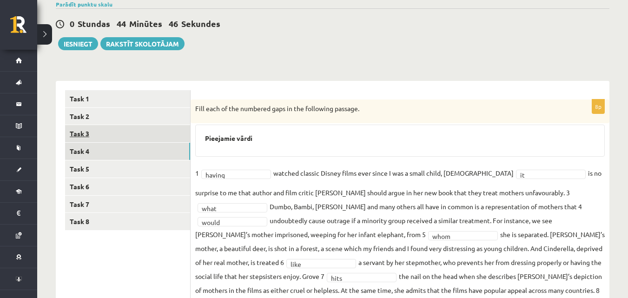
click at [163, 139] on link "Task 3" at bounding box center [127, 133] width 125 height 17
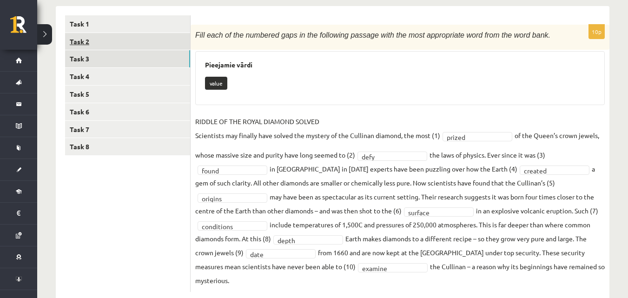
scroll to position [113, 0]
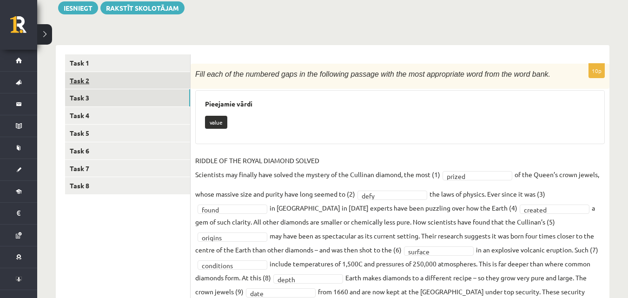
click at [161, 80] on link "Task 2" at bounding box center [127, 80] width 125 height 17
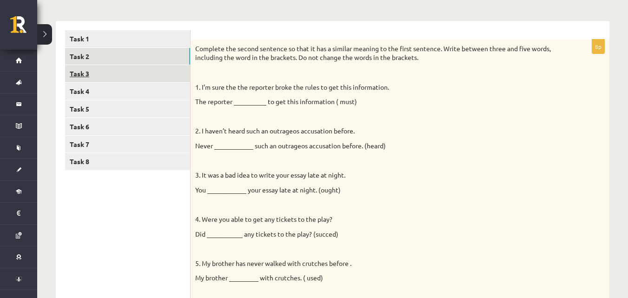
scroll to position [97, 0]
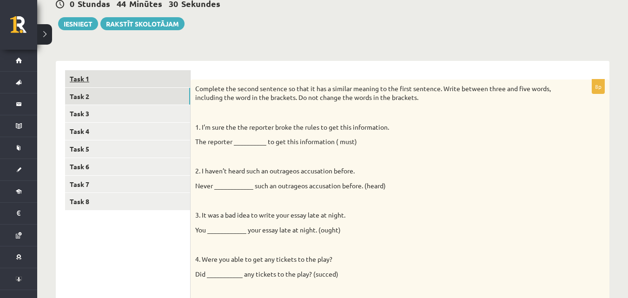
click at [149, 85] on link "Task 1" at bounding box center [127, 78] width 125 height 17
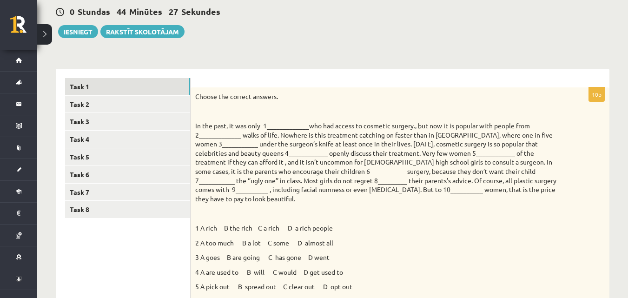
scroll to position [47, 0]
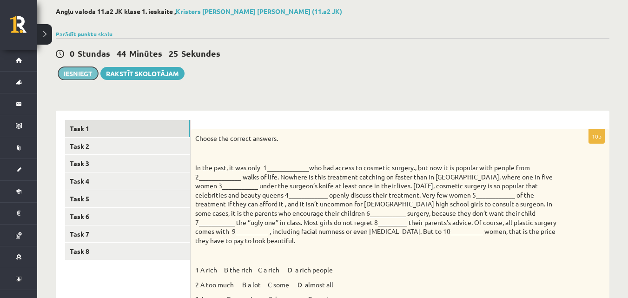
click at [82, 72] on button "Iesniegt" at bounding box center [78, 73] width 40 height 13
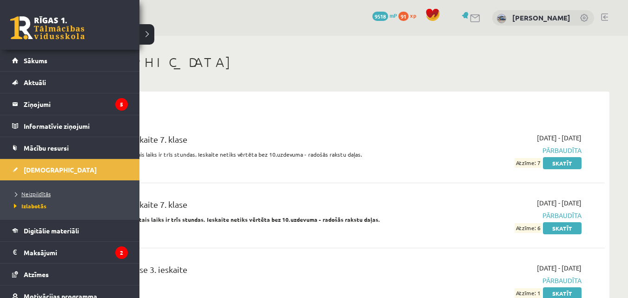
click at [46, 192] on span "Neizpildītās" at bounding box center [31, 193] width 39 height 7
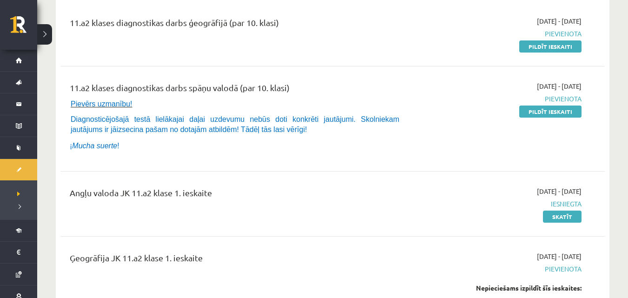
scroll to position [108, 0]
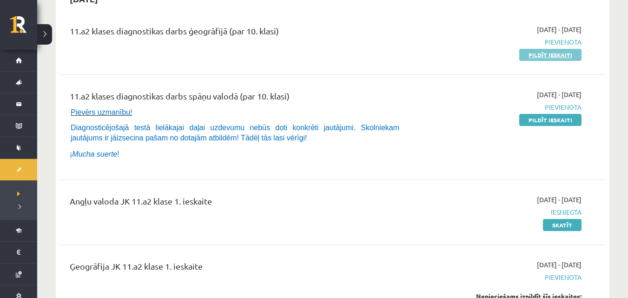
click at [539, 57] on link "Pildīt ieskaiti" at bounding box center [550, 55] width 62 height 12
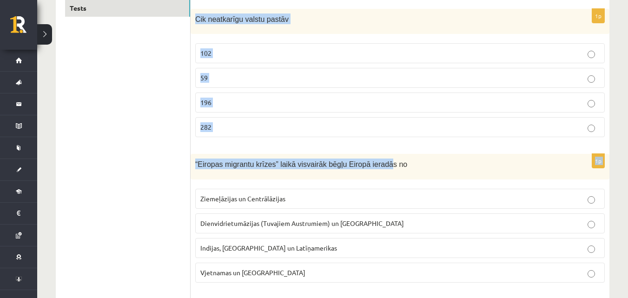
scroll to position [186, 0]
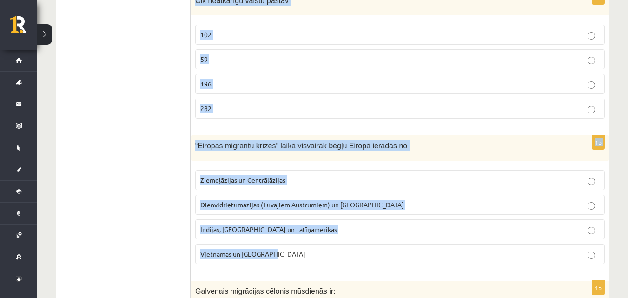
drag, startPoint x: 196, startPoint y: 47, endPoint x: 365, endPoint y: 245, distance: 259.8
copy form "Cik neatkarīgu valstu pastāv 102 59 196 282 1p “Eiropas migrantu krīzes” laikā …"
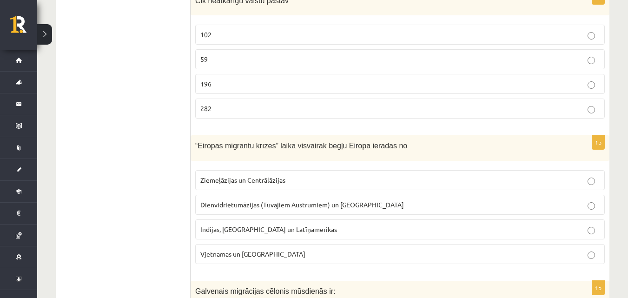
click at [225, 85] on p "196" at bounding box center [399, 84] width 399 height 10
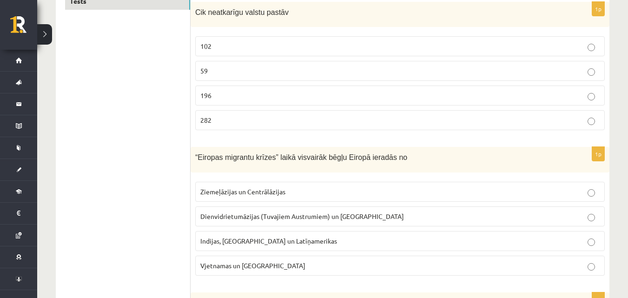
scroll to position [171, 0]
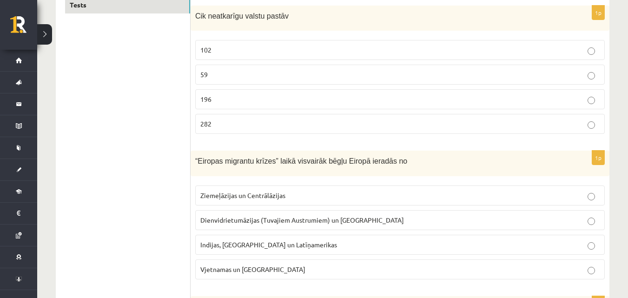
click at [365, 220] on p "Dienvidrietumāzijas (Tuvajiem Austrumiem) un Āfrikas" at bounding box center [399, 220] width 399 height 10
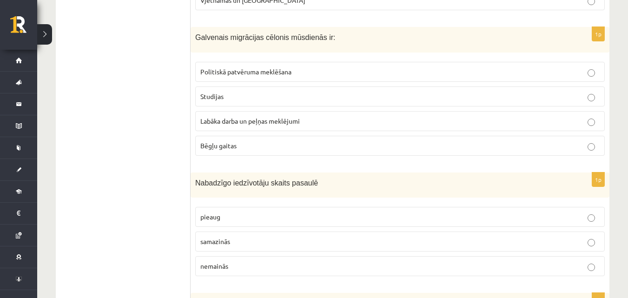
scroll to position [434, 0]
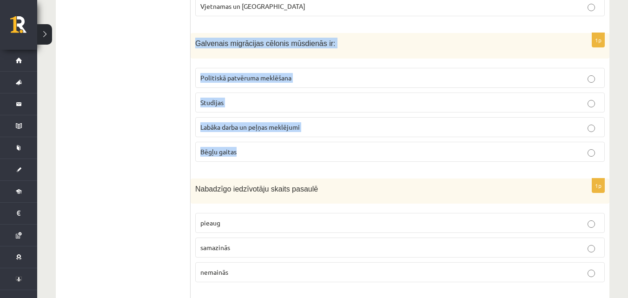
drag, startPoint x: 195, startPoint y: 44, endPoint x: 276, endPoint y: 143, distance: 128.2
click at [286, 150] on div "1p Galvenais migrācijas cēlonis mūsdienās ir: Politiskā patvēruma meklēšana Stu…" at bounding box center [400, 101] width 419 height 136
copy div "Galvenais migrācijas cēlonis mūsdienās ir: Politiskā patvēruma meklēšana Studij…"
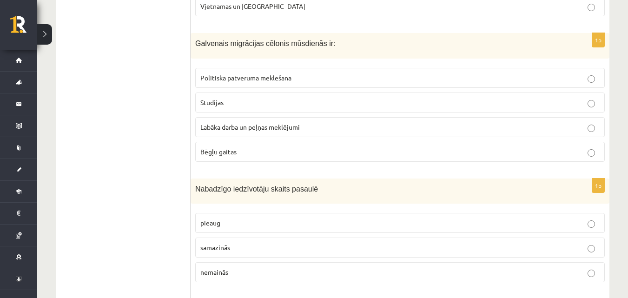
click at [241, 126] on span "Labāka darba un peļņas meklējumi" at bounding box center [250, 127] width 100 height 8
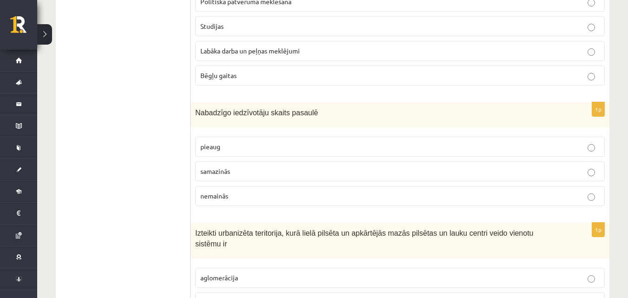
scroll to position [511, 0]
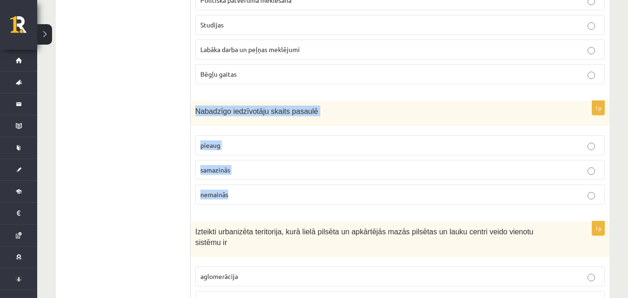
drag, startPoint x: 195, startPoint y: 112, endPoint x: 241, endPoint y: 193, distance: 93.9
click at [242, 194] on div "1p Nabadzīgo iedzīvotāju skaits pasaulē pieaug samazinās nemainās" at bounding box center [400, 157] width 419 height 112
copy div "Nabadzīgo iedzīvotāju skaits pasaulē pieaug samazinās nemainās"
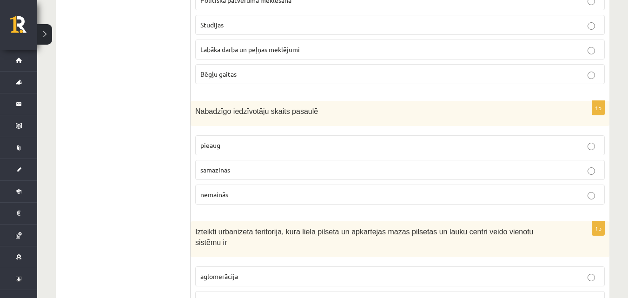
click at [212, 168] on span "samazinās" at bounding box center [215, 170] width 30 height 8
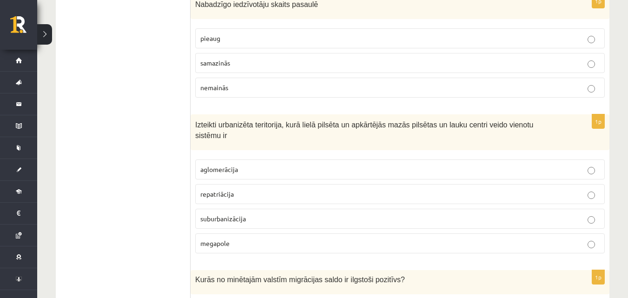
scroll to position [651, 0]
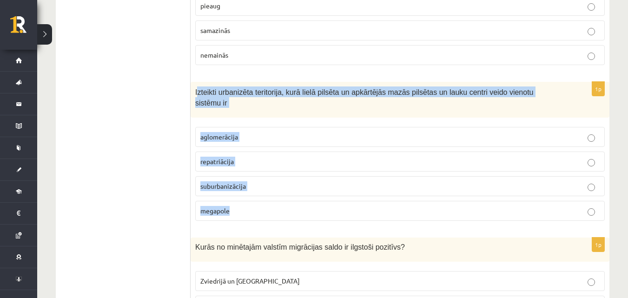
drag, startPoint x: 208, startPoint y: 98, endPoint x: 322, endPoint y: 178, distance: 139.8
click at [334, 189] on div "1p Izteikti urbanizēta teritorija, kurā lielā pilsēta un apkārtējās mazās pilsē…" at bounding box center [400, 155] width 419 height 146
copy div "zteikti urbanizēta teritorija, kurā lielā pilsēta un apkārtējās mazās pilsētas …"
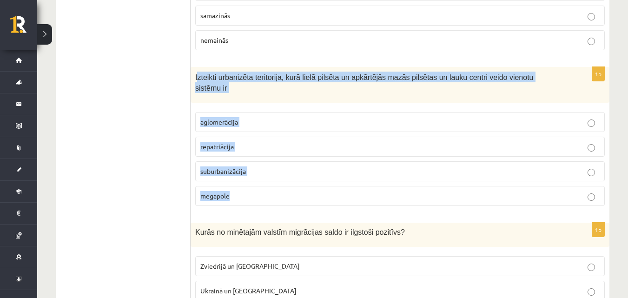
scroll to position [665, 0]
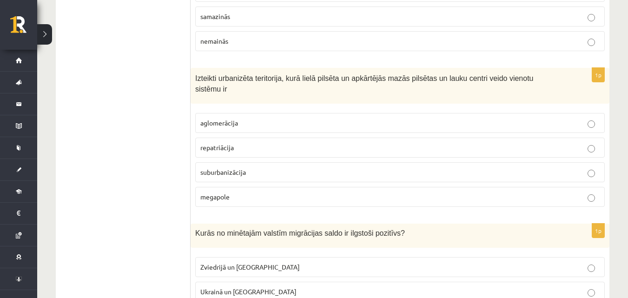
click at [252, 118] on p "aglomerācija" at bounding box center [399, 123] width 399 height 10
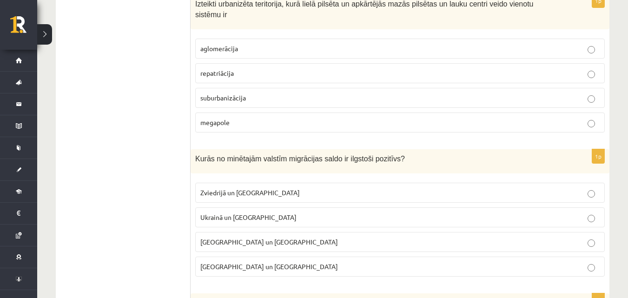
scroll to position [743, 0]
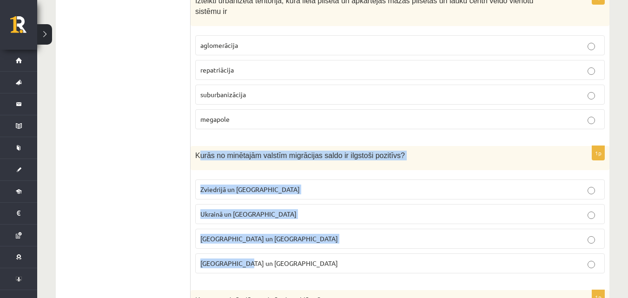
drag, startPoint x: 203, startPoint y: 148, endPoint x: 279, endPoint y: 248, distance: 125.8
click at [280, 250] on div "1p Kurās no minētajām valstīm migrācijas saldo ir ilgstoši pozitīvs? Zviedrijā …" at bounding box center [400, 213] width 419 height 134
drag, startPoint x: 268, startPoint y: 213, endPoint x: 215, endPoint y: 165, distance: 71.7
click at [216, 175] on fieldset "Zviedrijā un ASV Ukrainā un Lietuvā Sīrijā un Afganistānā Ķīnā un Indijā" at bounding box center [400, 225] width 410 height 101
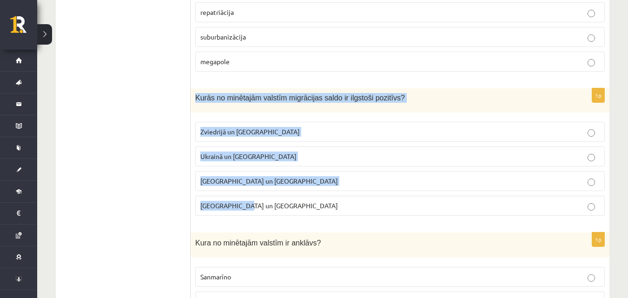
scroll to position [804, 0]
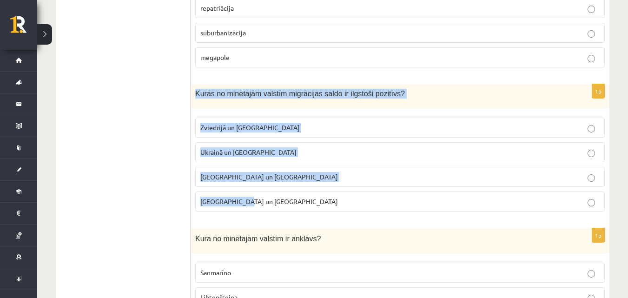
drag, startPoint x: 195, startPoint y: 143, endPoint x: 318, endPoint y: 207, distance: 138.7
click at [318, 207] on div "1p Kurās no minētajām valstīm migrācijas saldo ir ilgstoši pozitīvs? Zviedrijā …" at bounding box center [400, 151] width 419 height 134
copy div "Kurās no minētajām valstīm migrācijas saldo ir ilgstoši pozitīvs? Zviedrijā un …"
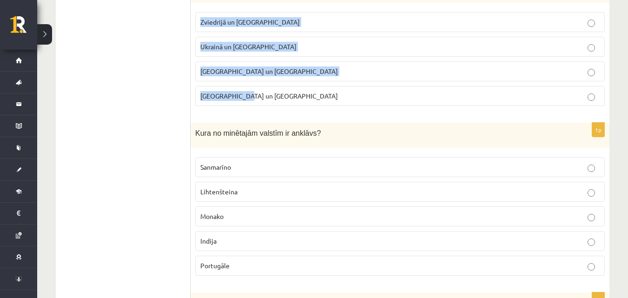
scroll to position [913, 0]
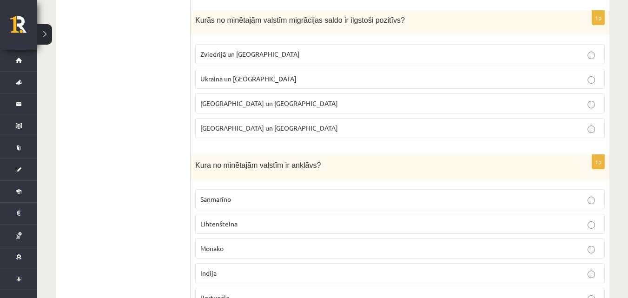
scroll to position [866, 0]
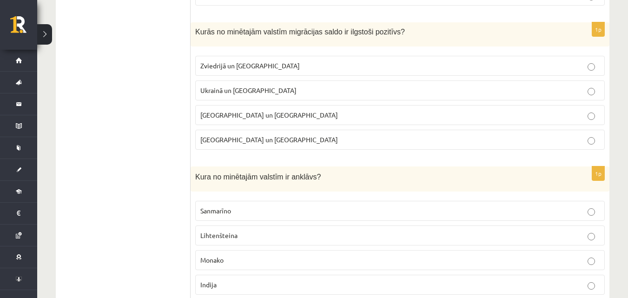
click at [235, 61] on span "Zviedrijā un ASV" at bounding box center [250, 65] width 100 height 8
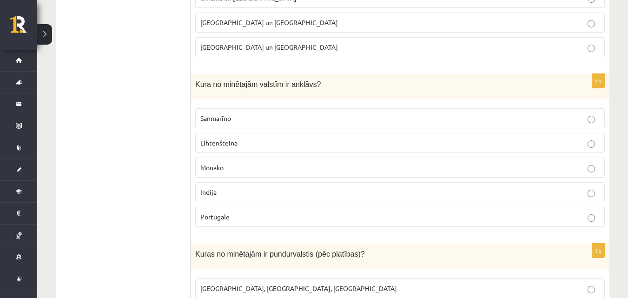
scroll to position [975, 0]
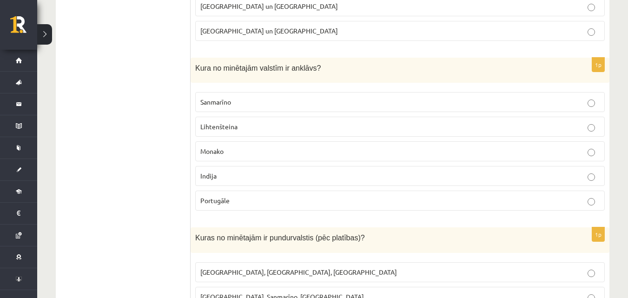
click at [250, 97] on p "Sanmarīno" at bounding box center [399, 102] width 399 height 10
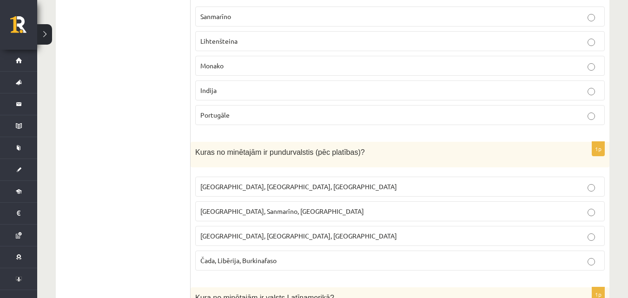
scroll to position [1068, 0]
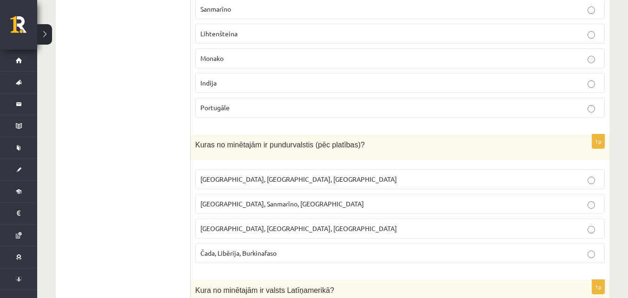
click at [294, 199] on span "Monako, Sanmarīno, Luksemburga" at bounding box center [282, 203] width 164 height 8
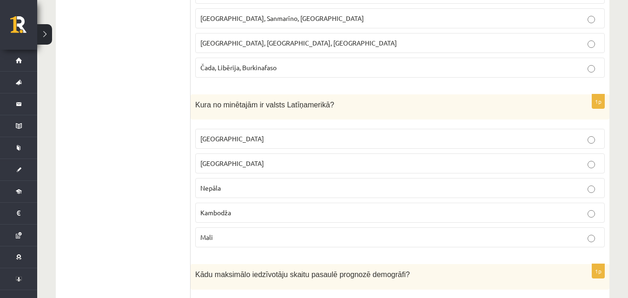
scroll to position [1254, 0]
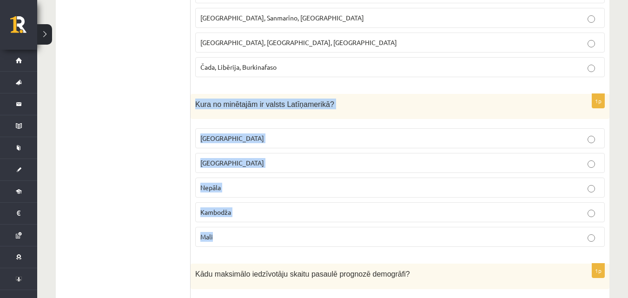
drag, startPoint x: 196, startPoint y: 91, endPoint x: 290, endPoint y: 221, distance: 160.3
click at [290, 221] on div "1p Kura no minētajām ir valsts Latīņamerikā? Meksika ASV Nepāla Kambodža Mali" at bounding box center [400, 174] width 419 height 161
copy div "Kura no minētajām ir valsts Latīņamerikā? Meksika ASV Nepāla Kambodža Mali"
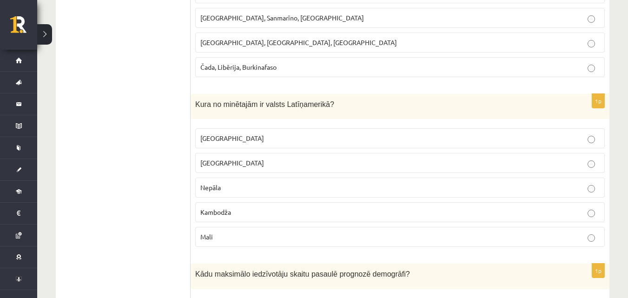
click at [318, 133] on p "Meksika" at bounding box center [399, 138] width 399 height 10
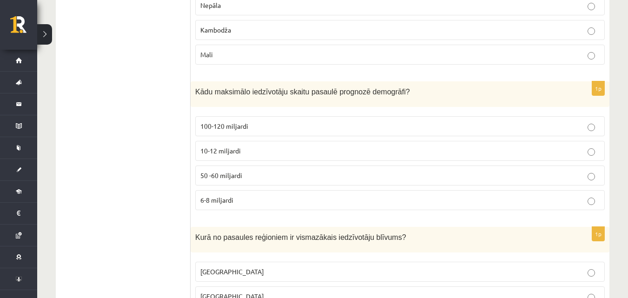
scroll to position [1440, 0]
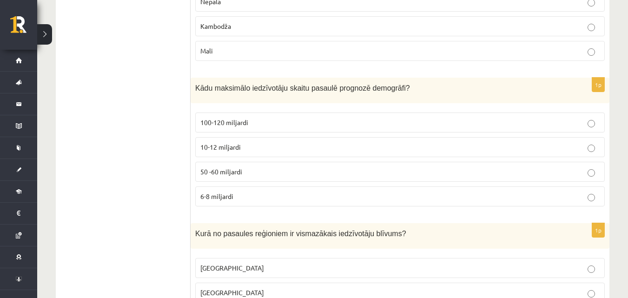
click at [224, 143] on label "10-12 miljardi" at bounding box center [400, 147] width 410 height 20
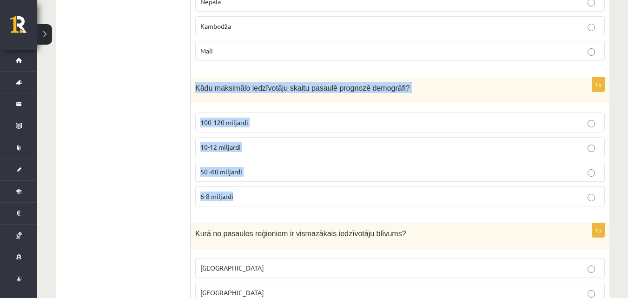
drag, startPoint x: 194, startPoint y: 73, endPoint x: 264, endPoint y: 180, distance: 127.5
click at [264, 180] on div "1p Kādu maksimālo iedzīvotāju skaitu pasaulē prognozē demogrāfi? 100-120 miljar…" at bounding box center [400, 146] width 419 height 136
copy div "Kādu maksimālo iedzīvotāju skaitu pasaulē prognozē demogrāfi? 100-120 miljardi …"
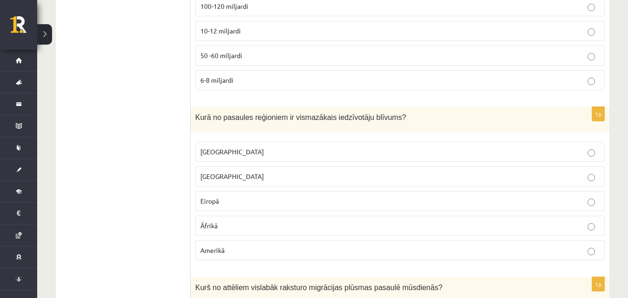
scroll to position [1579, 0]
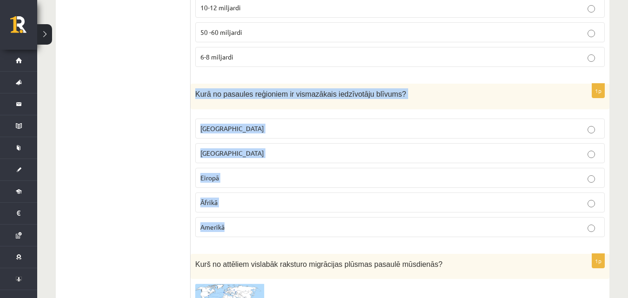
drag, startPoint x: 198, startPoint y: 85, endPoint x: 277, endPoint y: 221, distance: 157.9
click at [278, 221] on div "1p Kurā no pasaules reģioniem ir vismazākais iedzīvotāju blīvums? Austrālijā Āz…" at bounding box center [400, 164] width 419 height 161
copy div "Kurā no pasaules reģioniem ir vismazākais iedzīvotāju blīvums? Austrālijā Āzijā…"
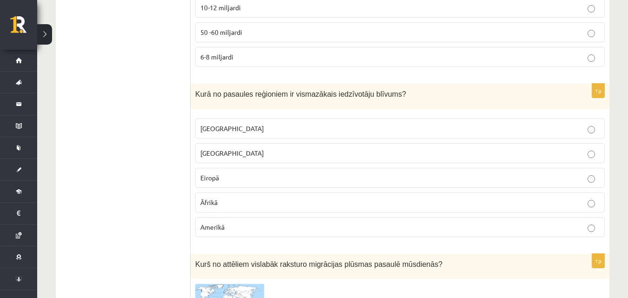
click at [265, 124] on p "Austrālijā" at bounding box center [399, 129] width 399 height 10
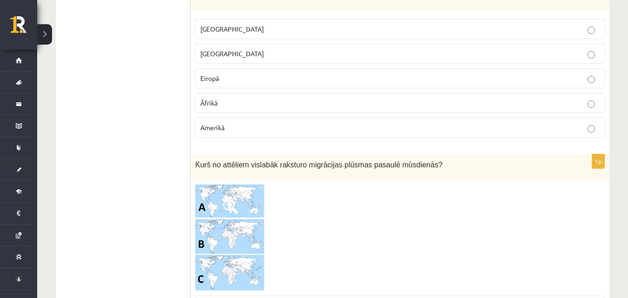
scroll to position [1719, 0]
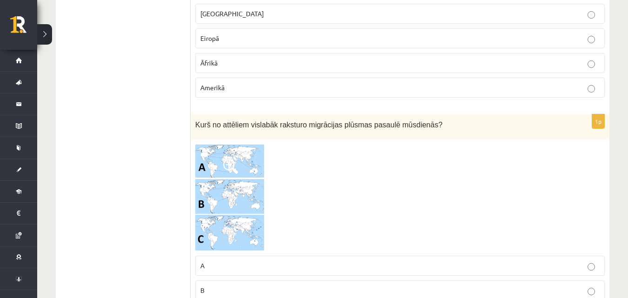
click at [253, 159] on img at bounding box center [230, 197] width 70 height 107
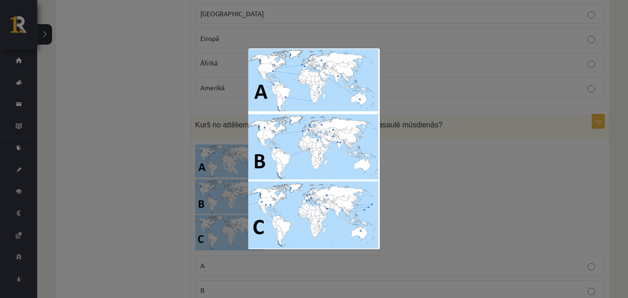
click at [445, 172] on div at bounding box center [314, 149] width 628 height 298
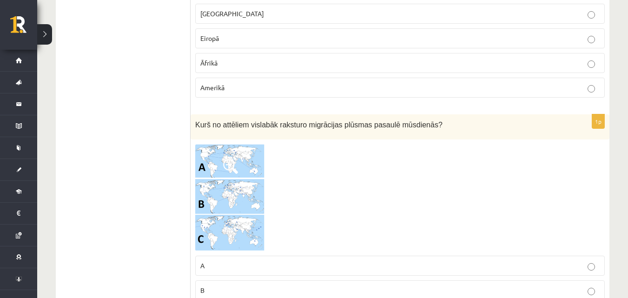
scroll to position [1734, 0]
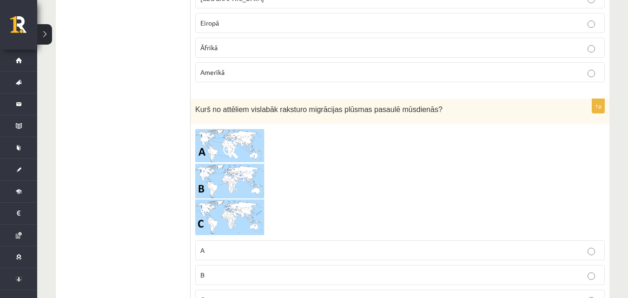
click at [218, 178] on img at bounding box center [230, 182] width 70 height 107
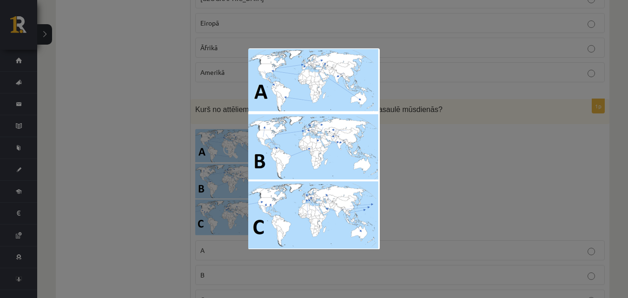
click at [438, 173] on div at bounding box center [314, 149] width 628 height 298
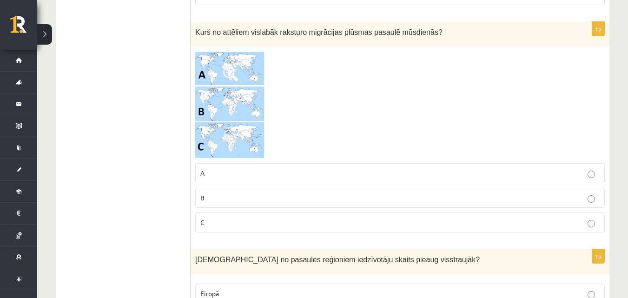
scroll to position [1812, 0]
click at [361, 222] on fieldset "A B C" at bounding box center [400, 196] width 410 height 77
click at [366, 217] on p "C" at bounding box center [399, 222] width 399 height 10
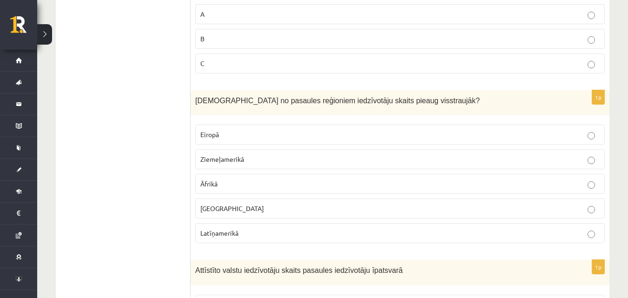
scroll to position [1982, 0]
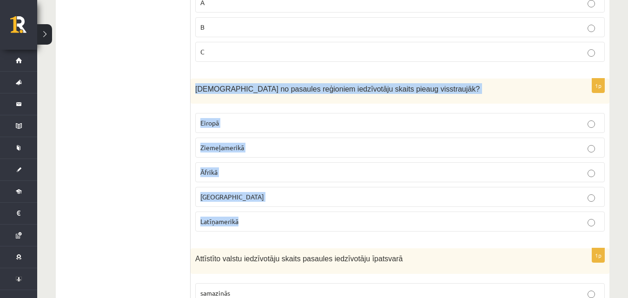
drag, startPoint x: 197, startPoint y: 80, endPoint x: 264, endPoint y: 201, distance: 138.6
click at [264, 201] on div "1p Kurā no pasaules reģioniem iedzīvotāju skaits pieaug visstraujāk? Eiropā Zie…" at bounding box center [400, 159] width 419 height 161
copy div "Kurā no pasaules reģioniem iedzīvotāju skaits pieaug visstraujāk? Eiropā Ziemeļ…"
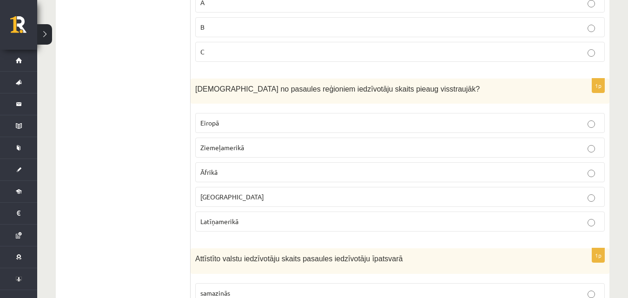
click at [276, 167] on p "Āfrikā" at bounding box center [399, 172] width 399 height 10
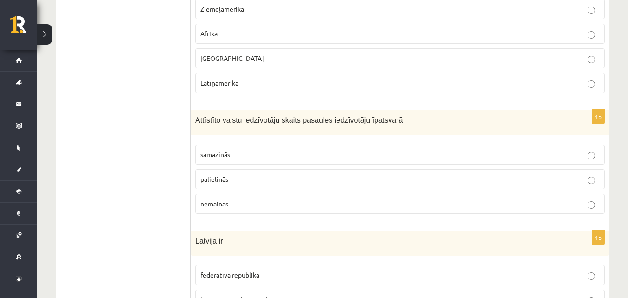
scroll to position [2122, 0]
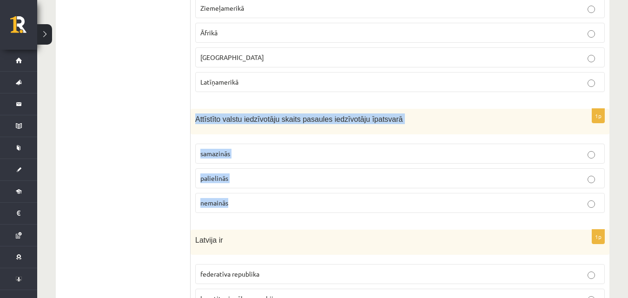
drag, startPoint x: 193, startPoint y: 109, endPoint x: 262, endPoint y: 188, distance: 104.8
click at [262, 188] on div "1p Attīstīto valstu iedzīvotāju skaits pasaules iedzīvotāju īpatsvarā samazinās…" at bounding box center [400, 165] width 419 height 112
copy div "Attīstīto valstu iedzīvotāju skaits pasaules iedzīvotāju īpatsvarā samazinās pa…"
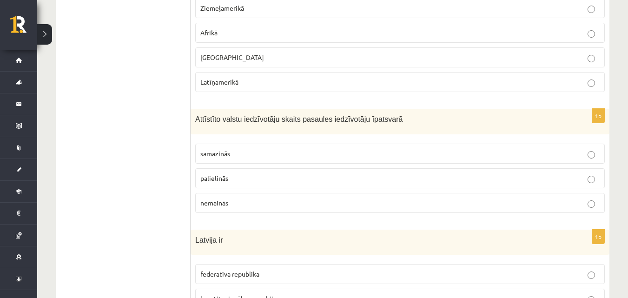
click at [239, 149] on p "samazinās" at bounding box center [399, 154] width 399 height 10
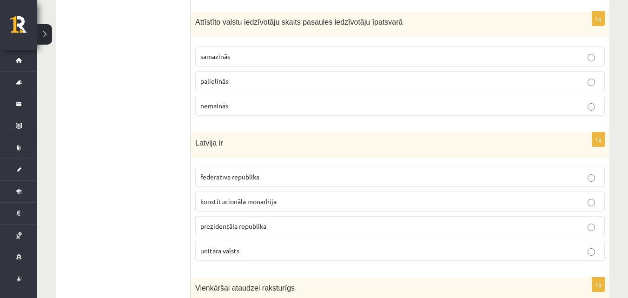
scroll to position [2246, 0]
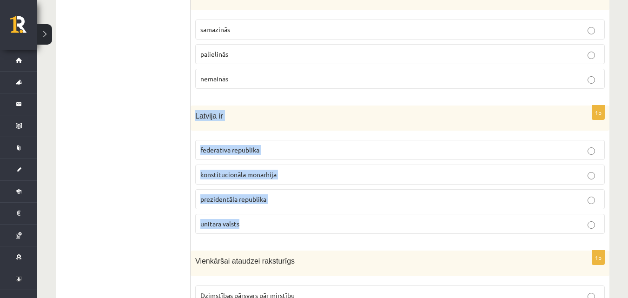
drag, startPoint x: 199, startPoint y: 107, endPoint x: 265, endPoint y: 175, distance: 94.7
click at [261, 206] on div "1p Latvija ir federatīva republika konstitucionāla monarhija prezidentāla repub…" at bounding box center [400, 174] width 419 height 136
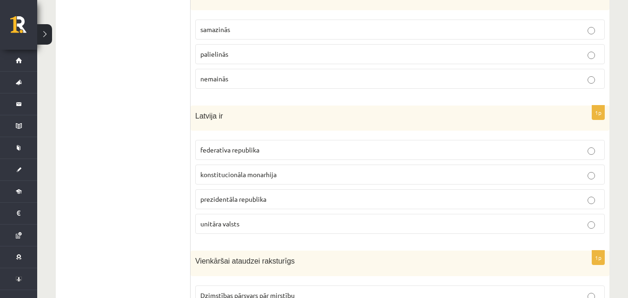
click at [174, 230] on ul "Tests" at bounding box center [128, 197] width 126 height 4553
click at [269, 219] on p "unitāra valsts" at bounding box center [399, 224] width 399 height 10
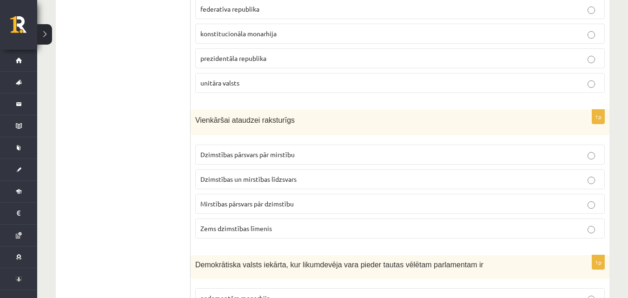
scroll to position [2385, 0]
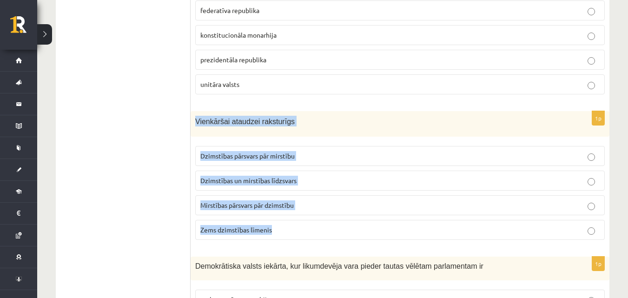
drag, startPoint x: 197, startPoint y: 110, endPoint x: 299, endPoint y: 204, distance: 138.6
click at [299, 212] on div "1p Vienkāršai ataudzei raksturīgs Dzimstības pārsvars pār mirstību Dzimstības u…" at bounding box center [400, 179] width 419 height 136
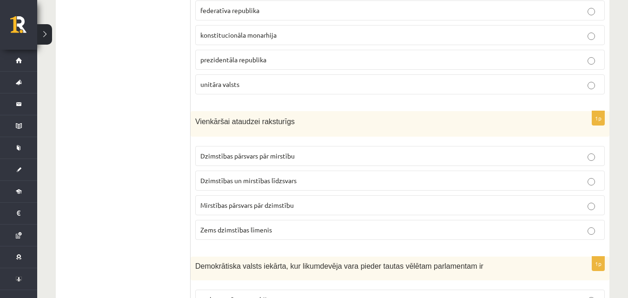
click at [142, 126] on ul "Tests" at bounding box center [128, 58] width 126 height 4553
click at [238, 151] on p "Dzimstības pārsvars pār mirstību" at bounding box center [399, 156] width 399 height 10
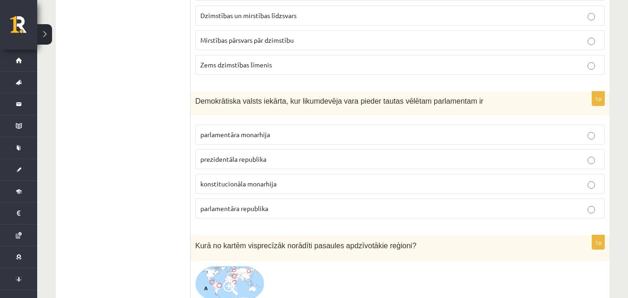
scroll to position [2556, 0]
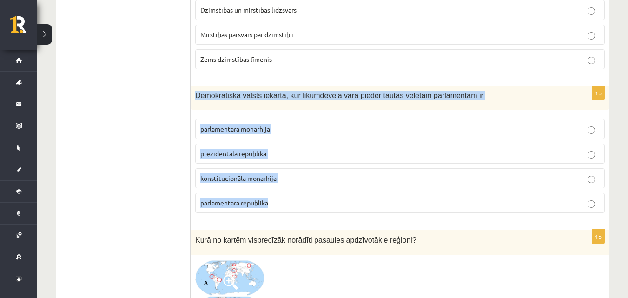
drag, startPoint x: 196, startPoint y: 79, endPoint x: 319, endPoint y: 184, distance: 162.3
click at [324, 191] on div "1p Demokrātiska valsts iekārta, kur likumdevēja vara pieder tautas vēlētam parl…" at bounding box center [400, 153] width 419 height 134
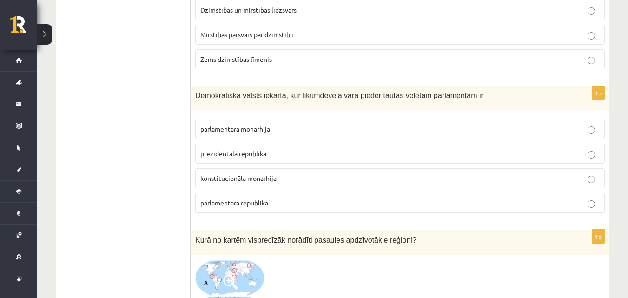
click at [212, 199] on span "parlamentāra republika" at bounding box center [234, 203] width 68 height 8
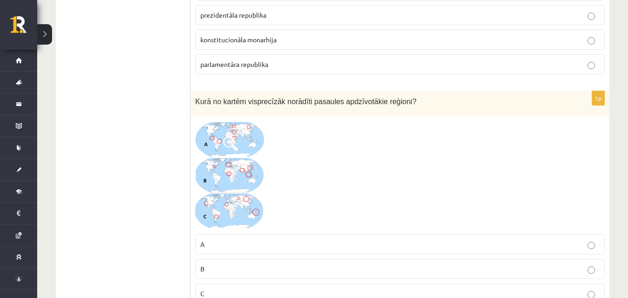
scroll to position [2711, 0]
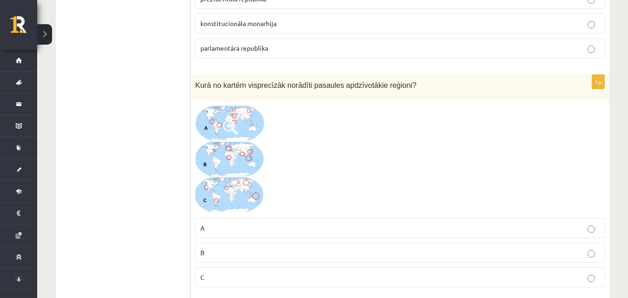
click at [238, 146] on img at bounding box center [230, 159] width 70 height 108
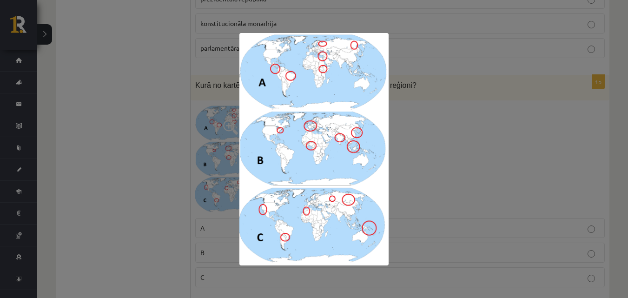
click at [595, 118] on div at bounding box center [314, 149] width 628 height 298
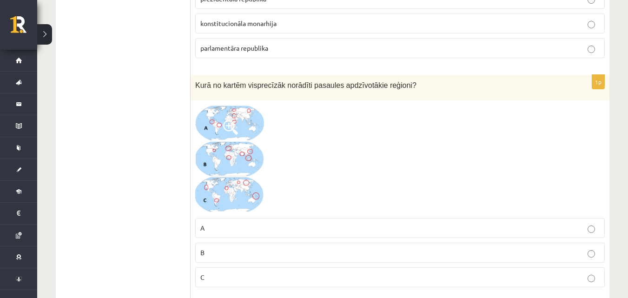
click at [237, 136] on img at bounding box center [230, 159] width 70 height 108
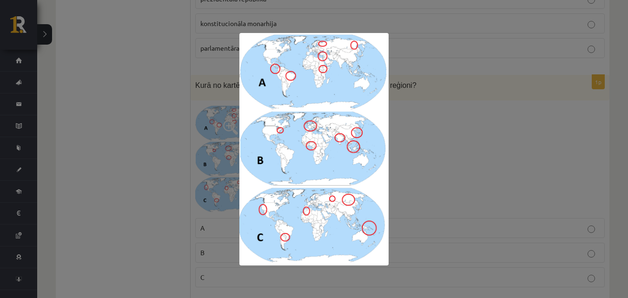
click at [439, 137] on div at bounding box center [314, 149] width 628 height 298
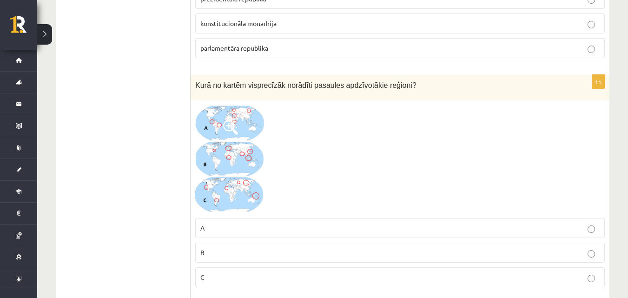
click at [382, 248] on p "B" at bounding box center [399, 253] width 399 height 10
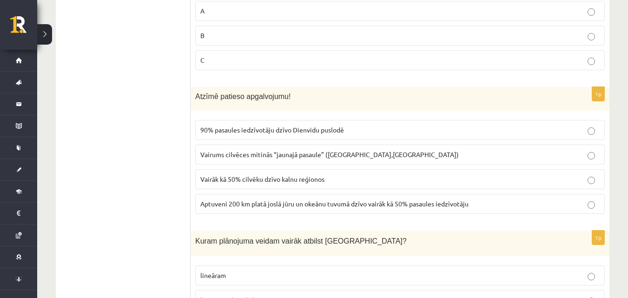
scroll to position [2943, 0]
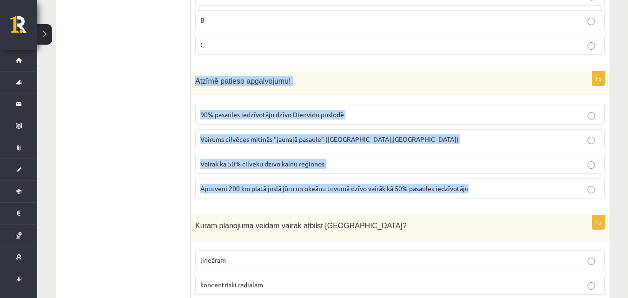
drag, startPoint x: 194, startPoint y: 68, endPoint x: 507, endPoint y: 192, distance: 336.3
click at [507, 192] on div "1p Atzīmē patieso apgalvojumu! 90% pasaules iedzīvotāju dzīvo Dienvidu puslodē …" at bounding box center [400, 139] width 419 height 134
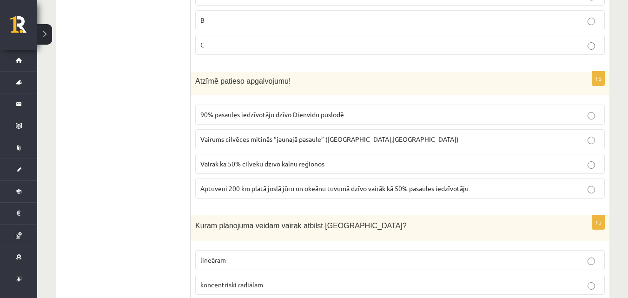
click at [236, 184] on label "Aptuveni 200 km platā joslā jūru un okeānu tuvumā dzīvo vairāk kā 50% pasaules …" at bounding box center [400, 189] width 410 height 20
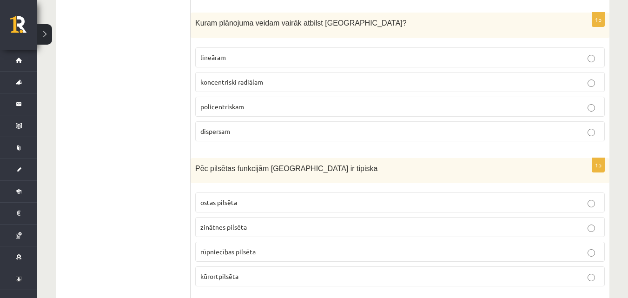
scroll to position [3160, 0]
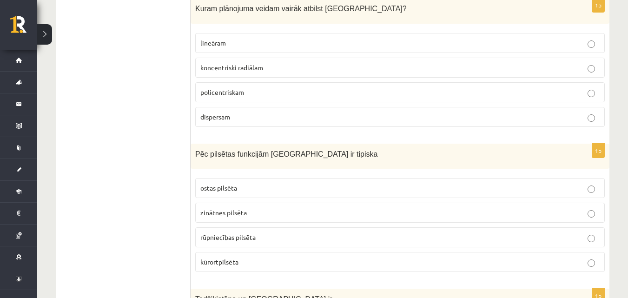
click at [396, 257] on p "kūrortpilsēta" at bounding box center [399, 262] width 399 height 10
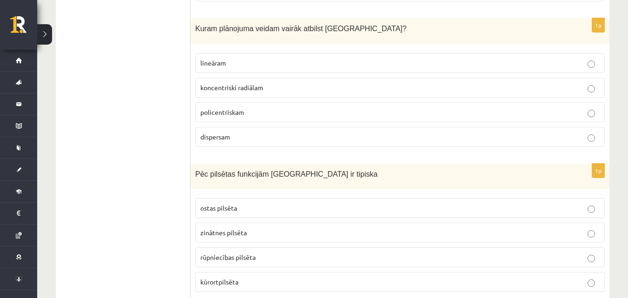
scroll to position [3129, 0]
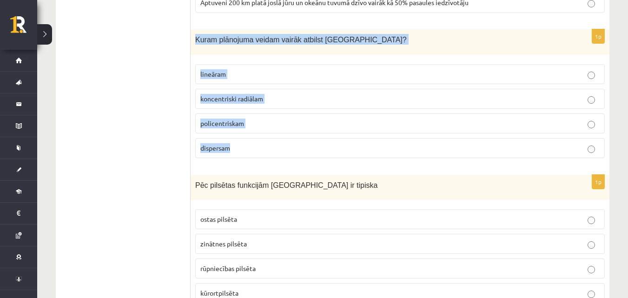
drag, startPoint x: 195, startPoint y: 31, endPoint x: 299, endPoint y: 131, distance: 144.0
click at [299, 131] on div "1p Kuram plānojuma veidam vairāk atbilst Rīga? lineāram koncentriski radiālam p…" at bounding box center [400, 97] width 419 height 136
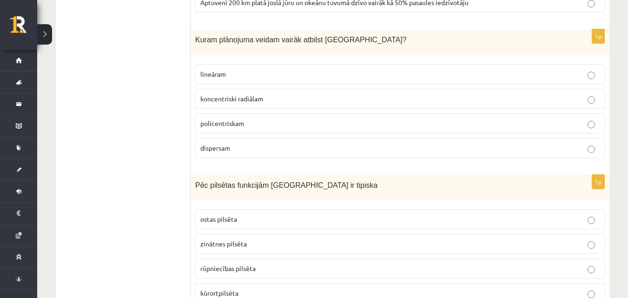
click at [232, 94] on span "koncentriski radiālam" at bounding box center [231, 98] width 63 height 8
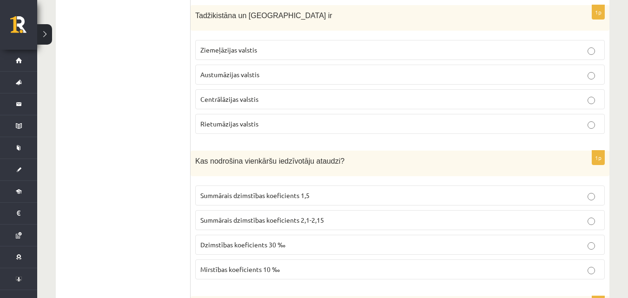
scroll to position [3439, 0]
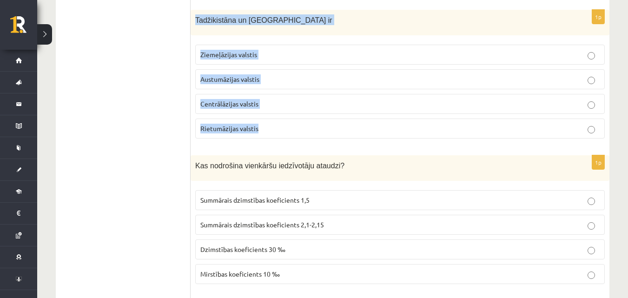
drag, startPoint x: 195, startPoint y: 11, endPoint x: 265, endPoint y: 117, distance: 126.6
click at [264, 118] on div "1p Tadžikistāna un Turkmenistāna ir Ziemeļāzijas valstis Austumāzijas valstis C…" at bounding box center [400, 78] width 419 height 136
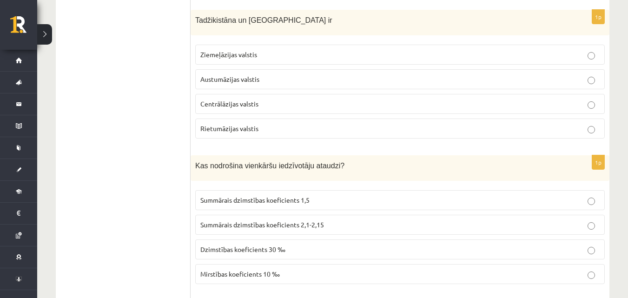
click at [208, 94] on label "Centrālāzijas valstis" at bounding box center [400, 104] width 410 height 20
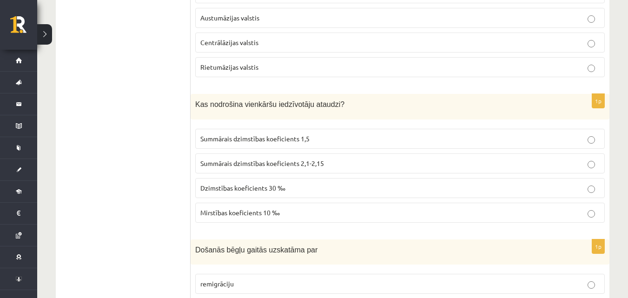
scroll to position [3501, 0]
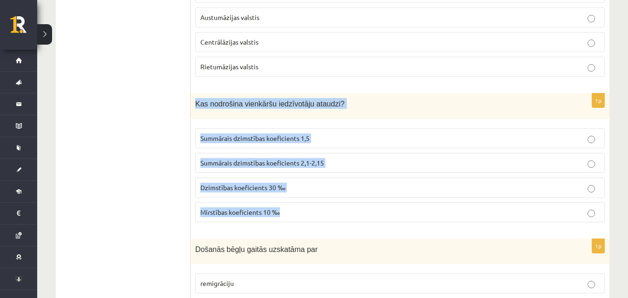
drag, startPoint x: 214, startPoint y: 106, endPoint x: 310, endPoint y: 200, distance: 134.5
click at [310, 200] on div "1p Kas nodrošina vienkāršu iedzīvotāju ataudzi? Summārais dzimstības koeficient…" at bounding box center [400, 161] width 419 height 136
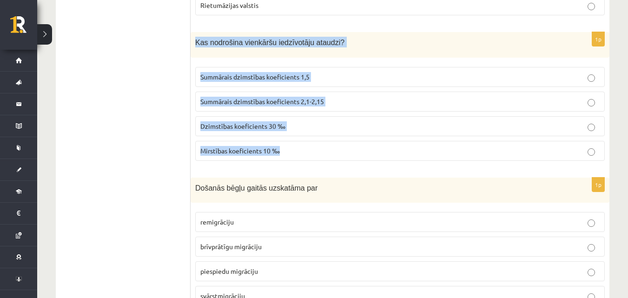
scroll to position [3563, 0]
drag, startPoint x: 196, startPoint y: 32, endPoint x: 312, endPoint y: 138, distance: 157.6
click at [312, 138] on div "1p Kas nodrošina vienkāršu iedzīvotāju ataudzi? Summārais dzimstības koeficient…" at bounding box center [400, 100] width 419 height 136
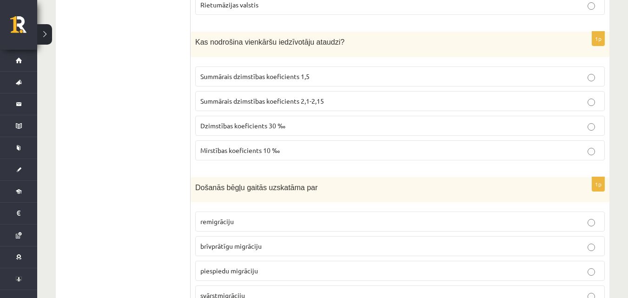
click at [224, 97] on label "Summārais dzimstības koeficients 2,1-2,15" at bounding box center [400, 101] width 410 height 20
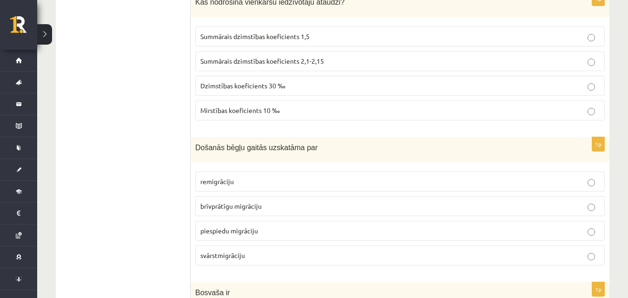
scroll to position [3618, 0]
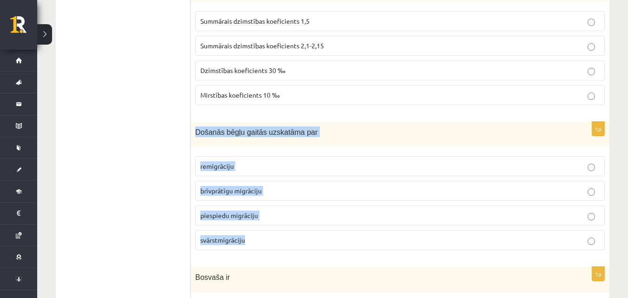
drag, startPoint x: 208, startPoint y: 125, endPoint x: 311, endPoint y: 225, distance: 143.4
click at [311, 225] on div "1p Došanās bēgļu gaitās uzskatāma par remigrāciju brīvprātīgu migrāciju piespie…" at bounding box center [400, 190] width 419 height 136
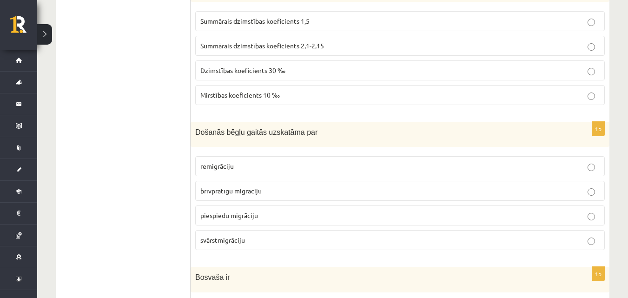
click at [227, 211] on span "piespiedu migrāciju" at bounding box center [229, 215] width 58 height 8
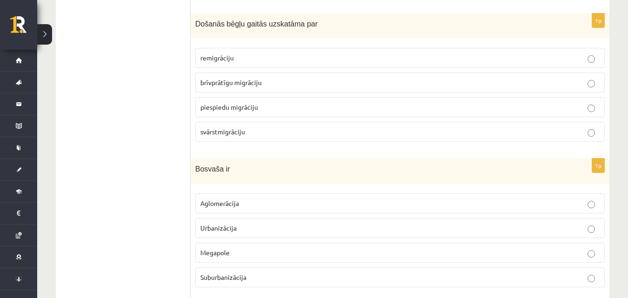
scroll to position [3727, 0]
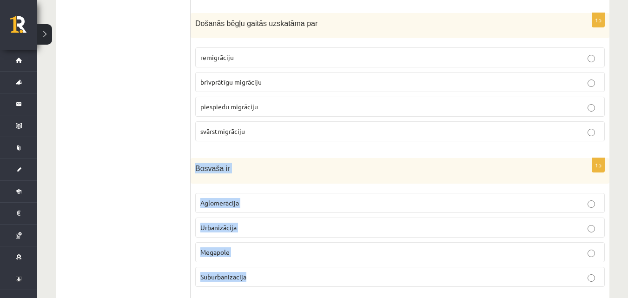
drag, startPoint x: 200, startPoint y: 162, endPoint x: 275, endPoint y: 255, distance: 119.7
click at [276, 267] on div "1p Bosvaša ir Aglomerācija Urbanizācija Megapole Suburbanizācija" at bounding box center [400, 226] width 419 height 136
click at [282, 163] on p "Bosvaša ir" at bounding box center [376, 168] width 363 height 11
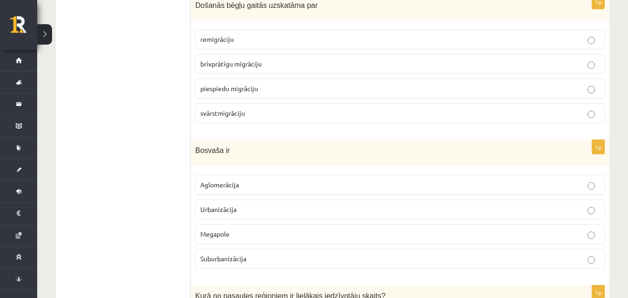
scroll to position [3758, 0]
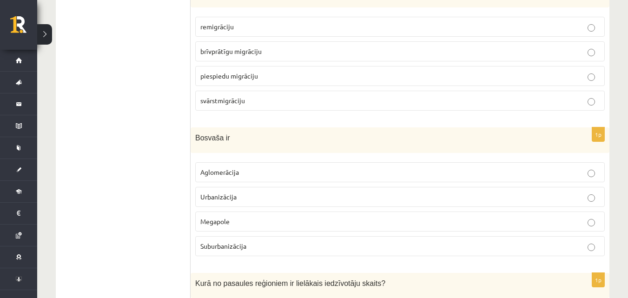
click at [299, 217] on p "Megapole" at bounding box center [399, 222] width 399 height 10
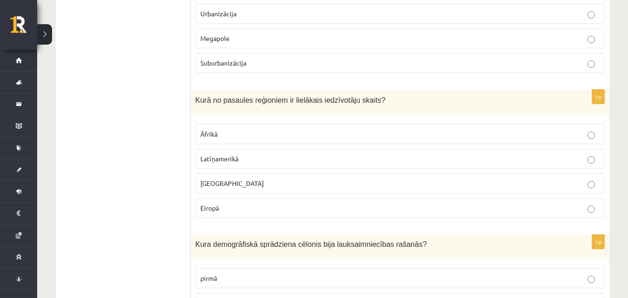
scroll to position [3944, 0]
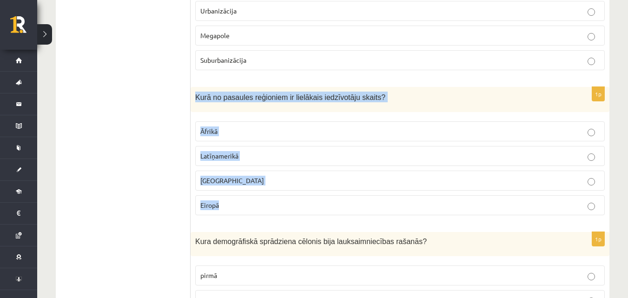
drag, startPoint x: 222, startPoint y: 98, endPoint x: 282, endPoint y: 202, distance: 120.6
click at [282, 202] on div "1p Kurā no pasaules reģioniem ir lielākais iedzīvotāju skaits? Āfrikā Latīņamer…" at bounding box center [400, 155] width 419 height 136
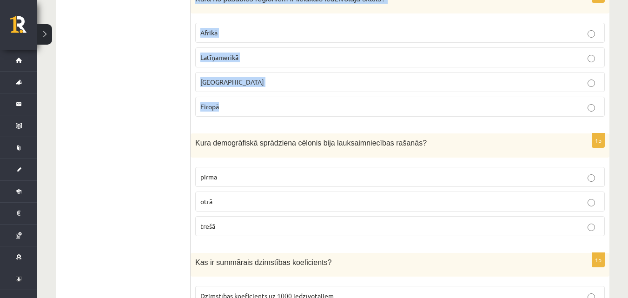
scroll to position [4053, 0]
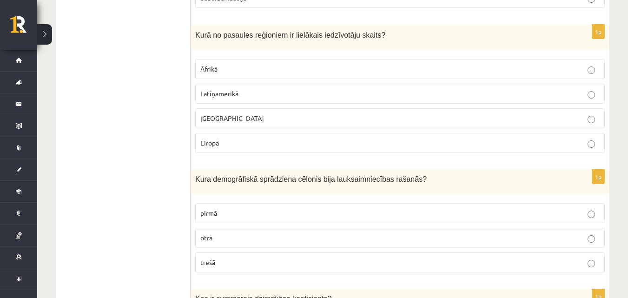
click at [237, 113] on p "Āzijā" at bounding box center [399, 118] width 399 height 10
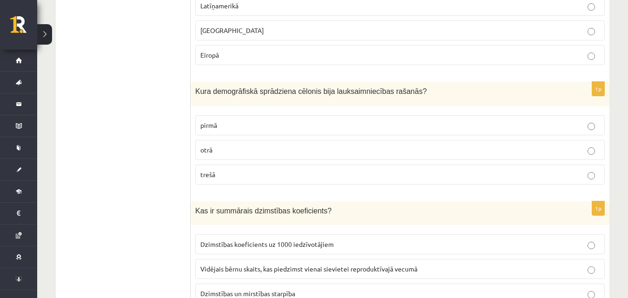
scroll to position [4099, 0]
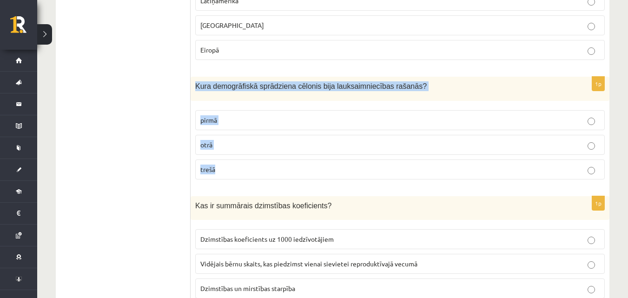
drag, startPoint x: 194, startPoint y: 75, endPoint x: 251, endPoint y: 155, distance: 97.4
click at [251, 155] on div "1p Kura demogrāfiskā sprādziena cēlonis bija lauksaimniecības rašanās? pirmā ot…" at bounding box center [400, 132] width 419 height 110
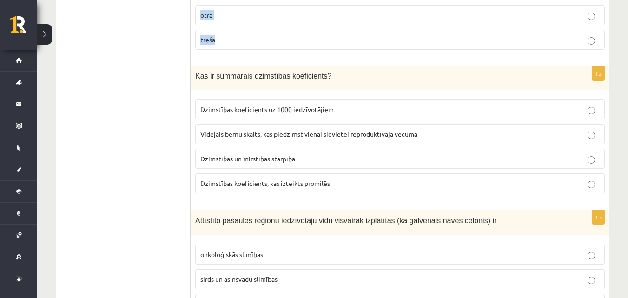
scroll to position [4146, 0]
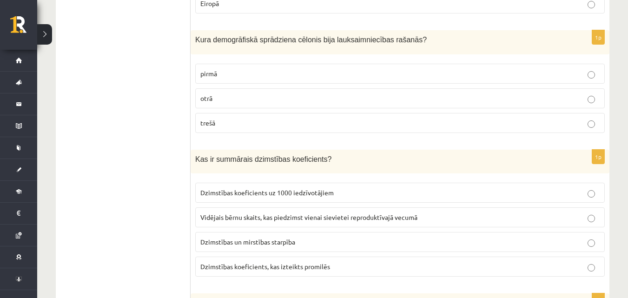
click at [256, 69] on p "pirmā" at bounding box center [399, 74] width 399 height 10
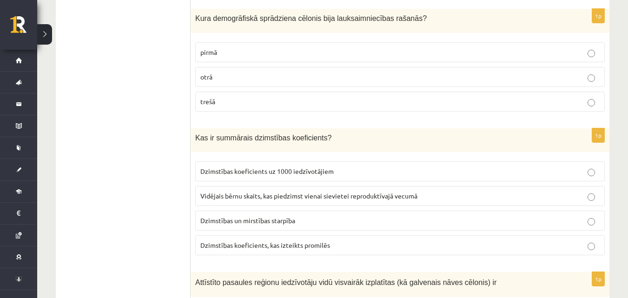
scroll to position [4176, 0]
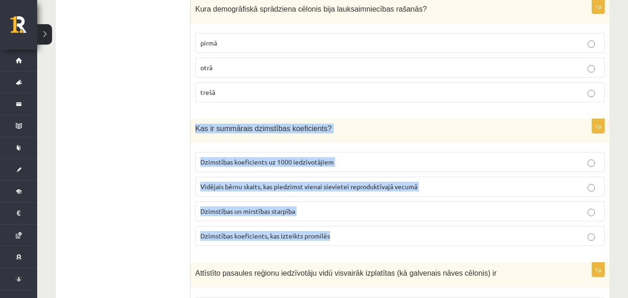
drag, startPoint x: 195, startPoint y: 116, endPoint x: 305, endPoint y: 201, distance: 139.2
click at [371, 232] on div "1p Kas ir summārais dzimstības koeficients? Dzimstības koeficients uz 1000 iedz…" at bounding box center [400, 186] width 419 height 134
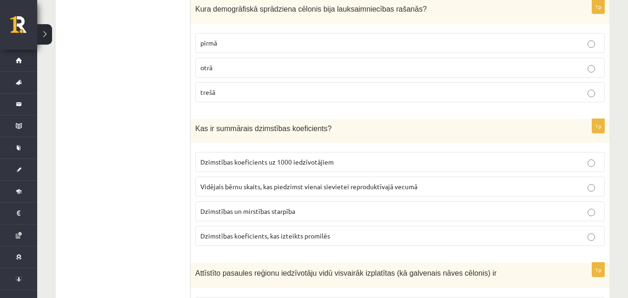
click at [266, 182] on span "Vidējais bērnu skaits, kas piedzimst vienai sievietei reproduktīvajā vecumā" at bounding box center [308, 186] width 217 height 8
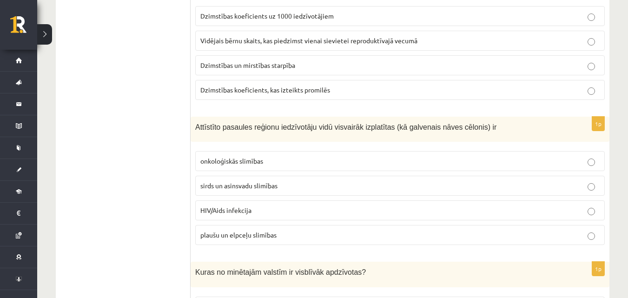
scroll to position [4347, 0]
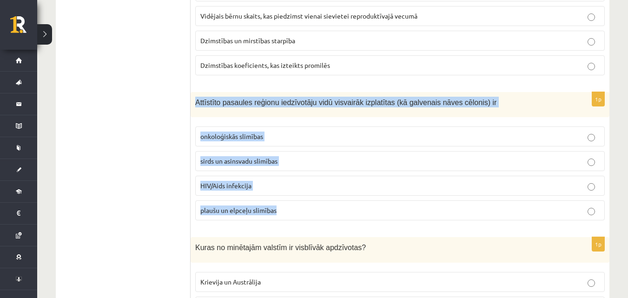
drag, startPoint x: 194, startPoint y: 91, endPoint x: 299, endPoint y: 204, distance: 154.0
click at [299, 206] on div "1p Attīstīto pasaules reģionu iedzīvotāju vidū visvairāk izplatītas (kā galvena…" at bounding box center [400, 160] width 419 height 136
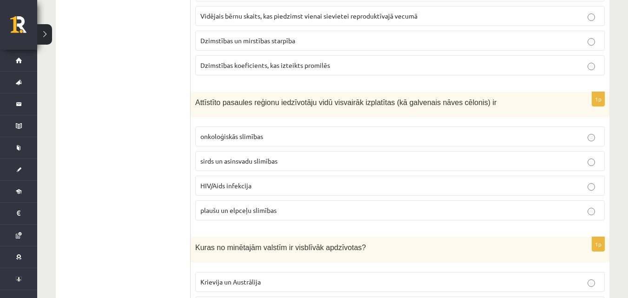
click at [224, 157] on span "sirds un asinsvadu slimības" at bounding box center [238, 161] width 77 height 8
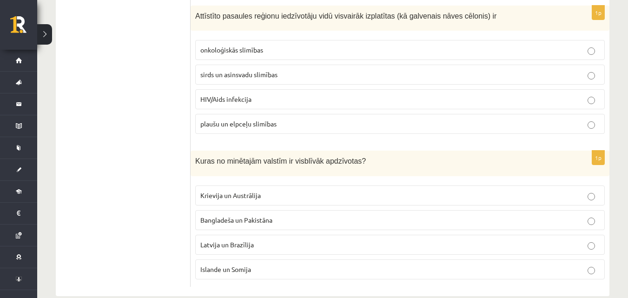
scroll to position [4440, 0]
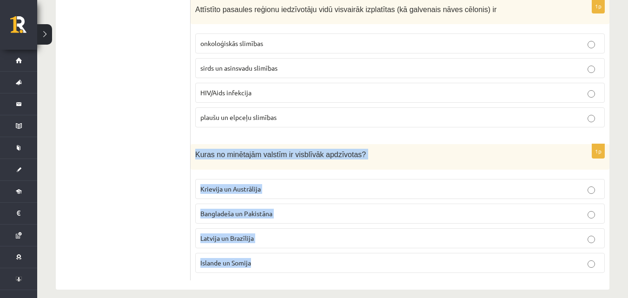
drag, startPoint x: 194, startPoint y: 143, endPoint x: 279, endPoint y: 253, distance: 139.2
click at [280, 260] on div "1p Kuras no minētajām valstīm ir visblīvāk apdzīvotas? Krievija un Austrālija B…" at bounding box center [400, 212] width 419 height 136
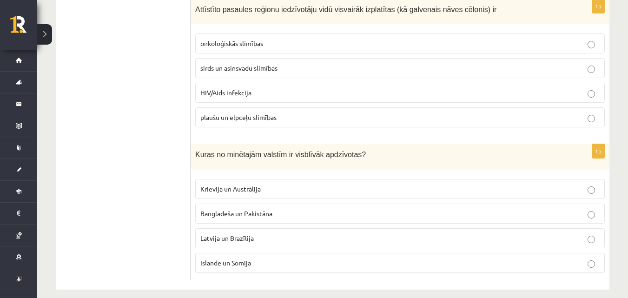
click at [232, 209] on span "Bangladeša un Pakistāna" at bounding box center [236, 213] width 72 height 8
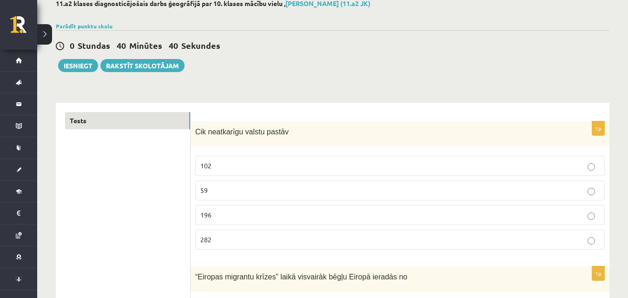
scroll to position [0, 0]
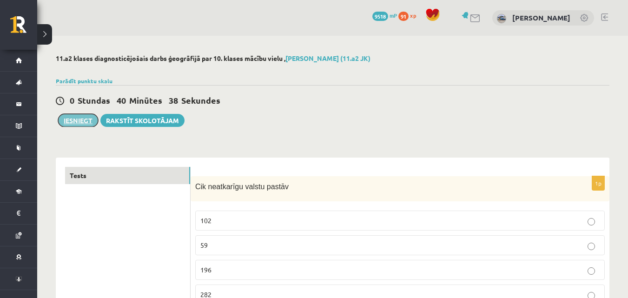
click at [78, 123] on button "Iesniegt" at bounding box center [78, 120] width 40 height 13
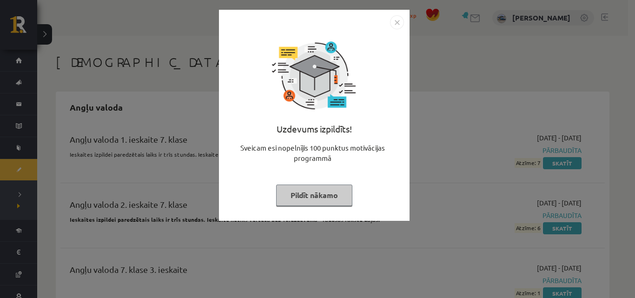
click at [400, 25] on img "Close" at bounding box center [397, 22] width 14 height 14
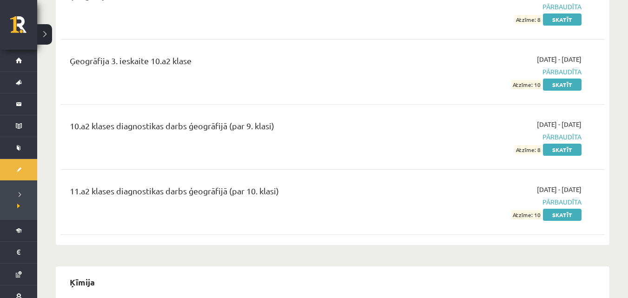
scroll to position [6294, 0]
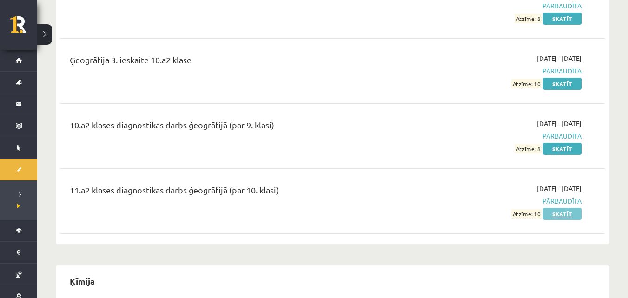
click at [565, 208] on link "Skatīt" at bounding box center [562, 214] width 39 height 12
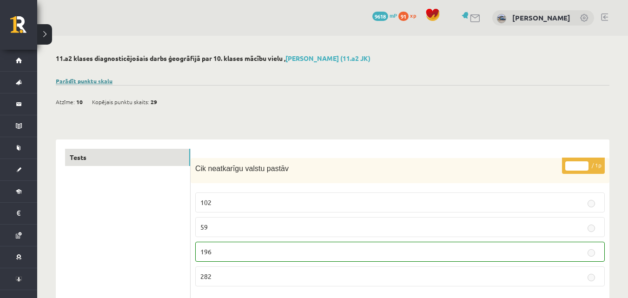
click at [95, 80] on link "Parādīt punktu skalu" at bounding box center [84, 80] width 57 height 7
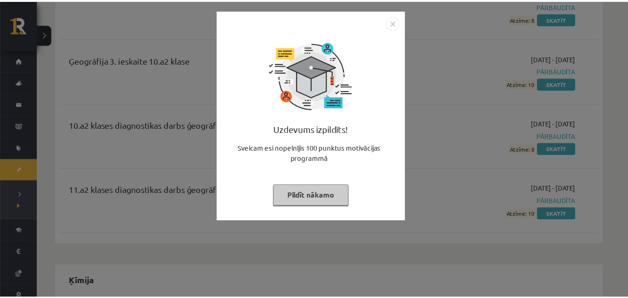
scroll to position [6294, 0]
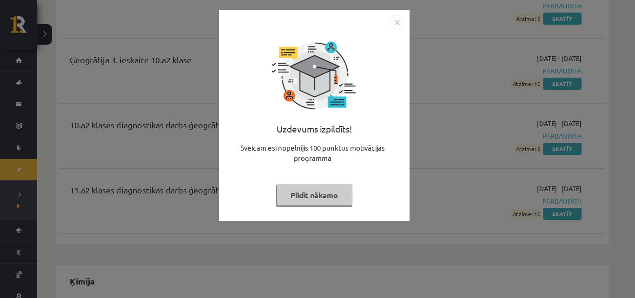
click at [398, 21] on img "Close" at bounding box center [397, 22] width 14 height 14
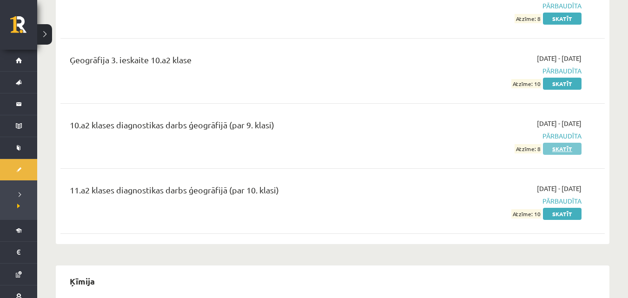
click at [574, 143] on link "Skatīt" at bounding box center [562, 149] width 39 height 12
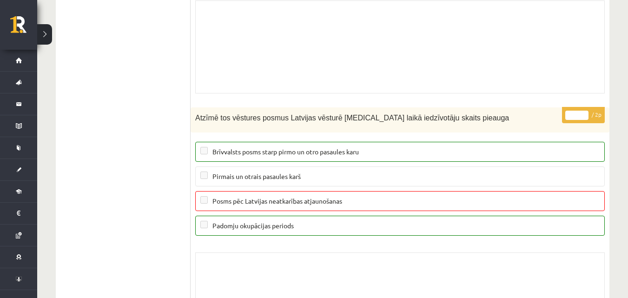
scroll to position [7563, 0]
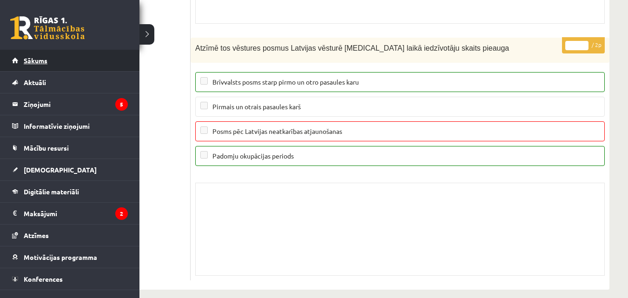
click at [33, 60] on span "Sākums" at bounding box center [36, 60] width 24 height 8
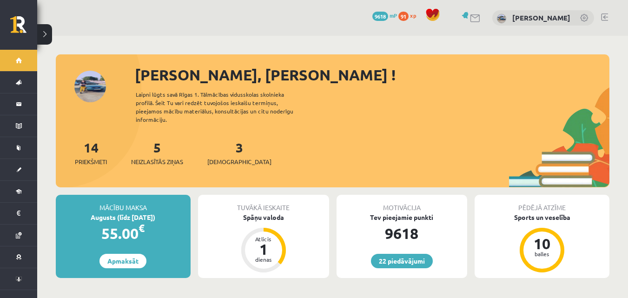
click at [157, 146] on div "5 Neizlasītās ziņas" at bounding box center [157, 152] width 52 height 29
click at [157, 143] on link "5 Neizlasītās ziņas" at bounding box center [157, 152] width 52 height 27
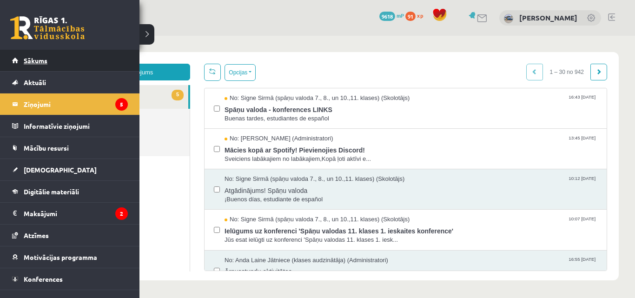
click at [43, 68] on link "Sākums" at bounding box center [70, 60] width 116 height 21
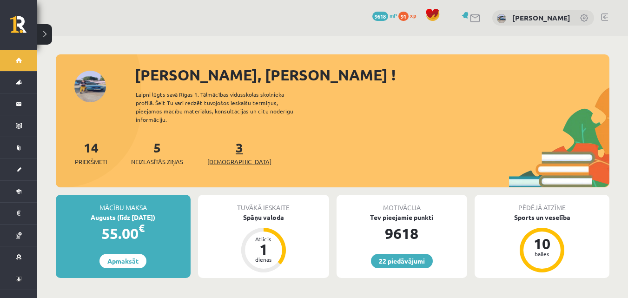
click at [224, 157] on span "[DEMOGRAPHIC_DATA]" at bounding box center [239, 161] width 64 height 9
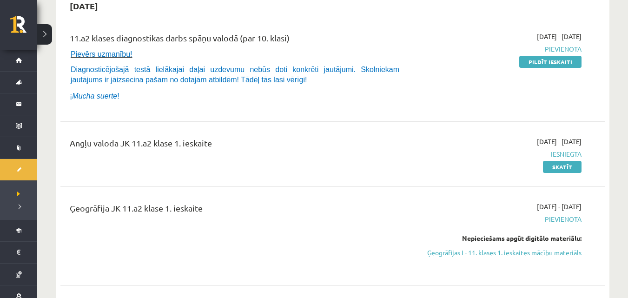
scroll to position [40, 0]
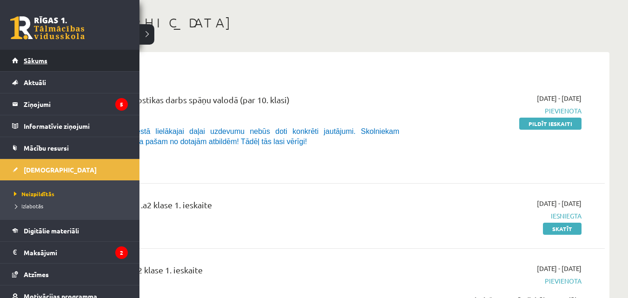
click at [76, 55] on link "Sākums" at bounding box center [70, 60] width 116 height 21
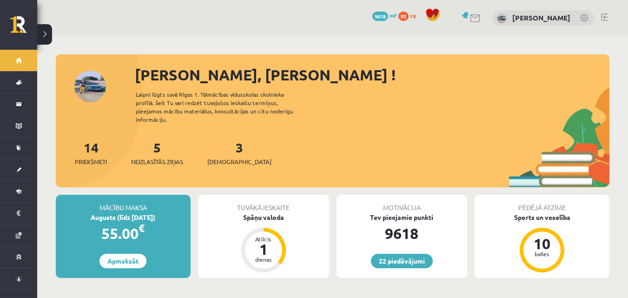
click at [604, 17] on link at bounding box center [604, 16] width 7 height 7
